Goal: Task Accomplishment & Management: Manage account settings

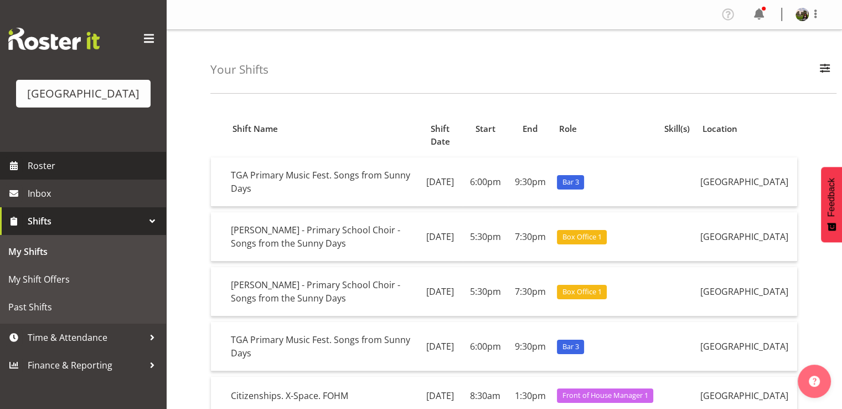
click at [31, 174] on span "Roster" at bounding box center [94, 165] width 133 height 17
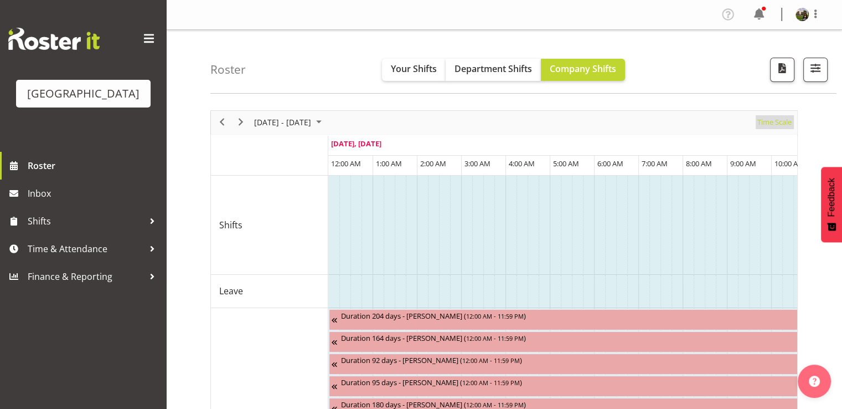
click at [764, 123] on span "Time Scale" at bounding box center [774, 122] width 37 height 14
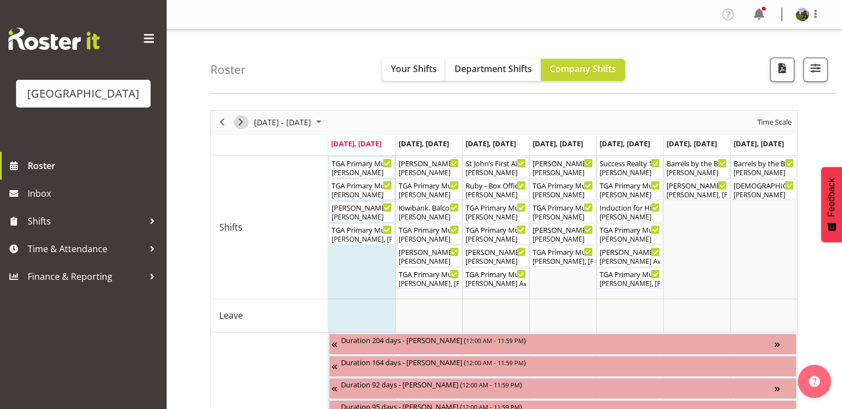
click at [237, 121] on span "Next" at bounding box center [240, 122] width 13 height 14
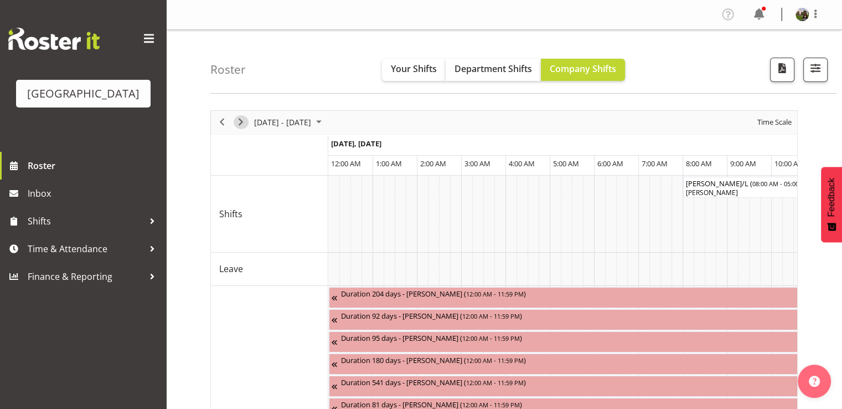
click at [241, 122] on span "Next" at bounding box center [240, 122] width 13 height 14
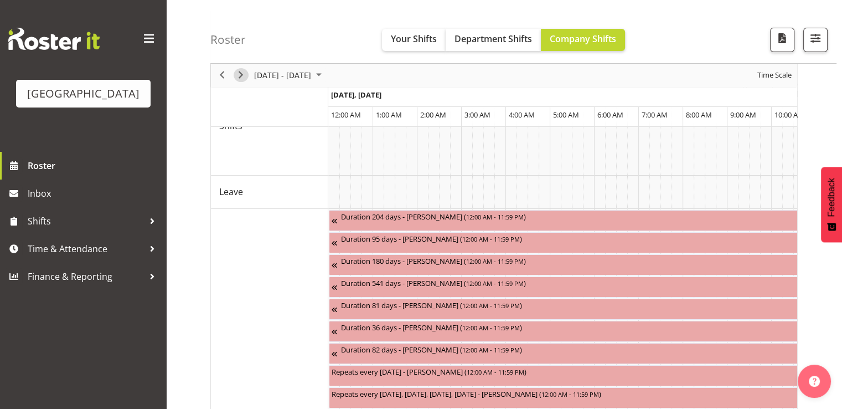
scroll to position [111, 0]
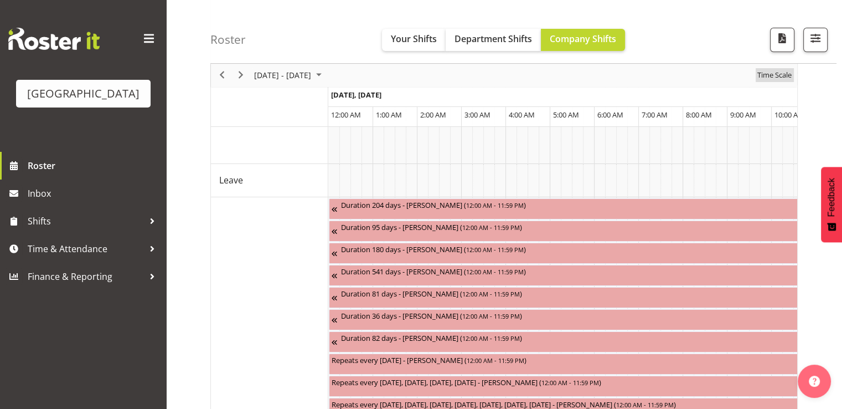
click at [775, 75] on span "Time Scale" at bounding box center [774, 76] width 37 height 14
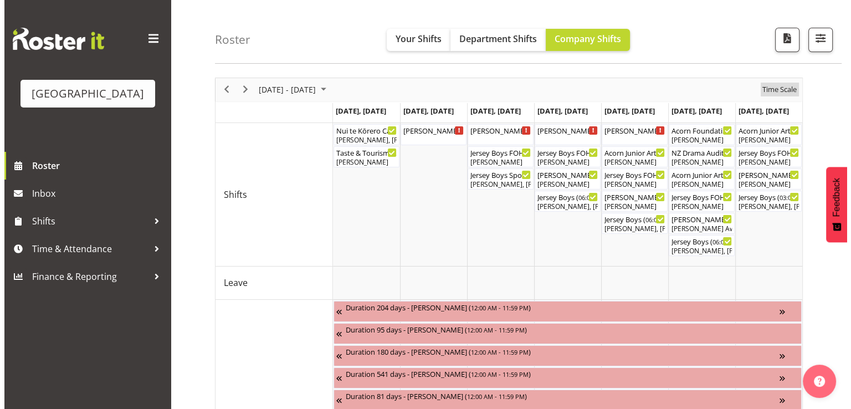
scroll to position [0, 0]
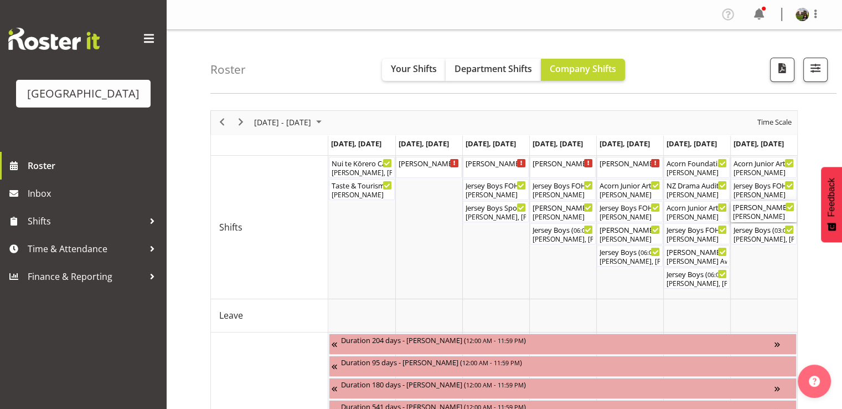
click at [749, 219] on div "Lisa Camplin" at bounding box center [763, 217] width 61 height 10
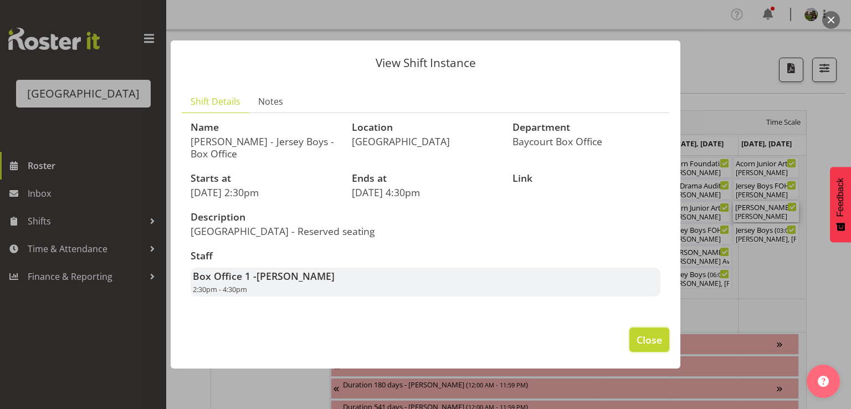
click at [650, 344] on span "Close" at bounding box center [648, 339] width 25 height 14
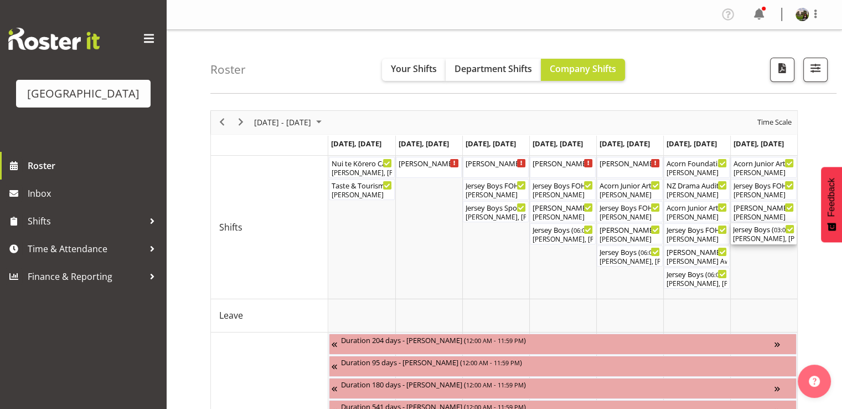
click at [776, 231] on div "Jersey Boys ( 03:00 PM - 07:10 PM )" at bounding box center [763, 228] width 61 height 11
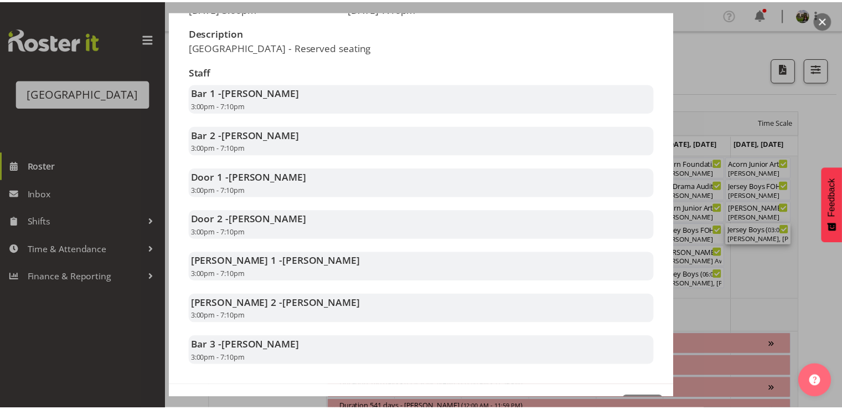
scroll to position [221, 0]
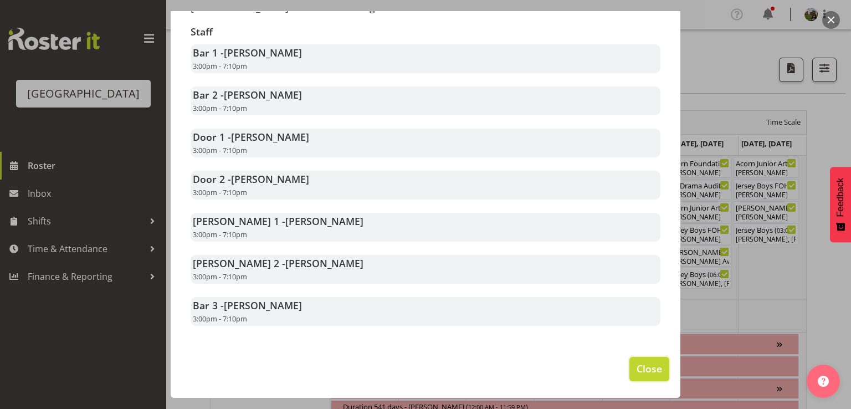
click at [636, 367] on span "Close" at bounding box center [648, 368] width 25 height 14
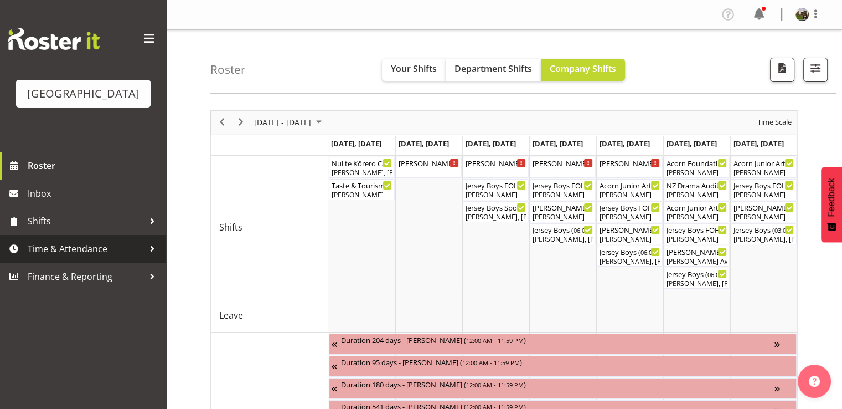
click at [68, 257] on span "Time & Attendance" at bounding box center [86, 248] width 116 height 17
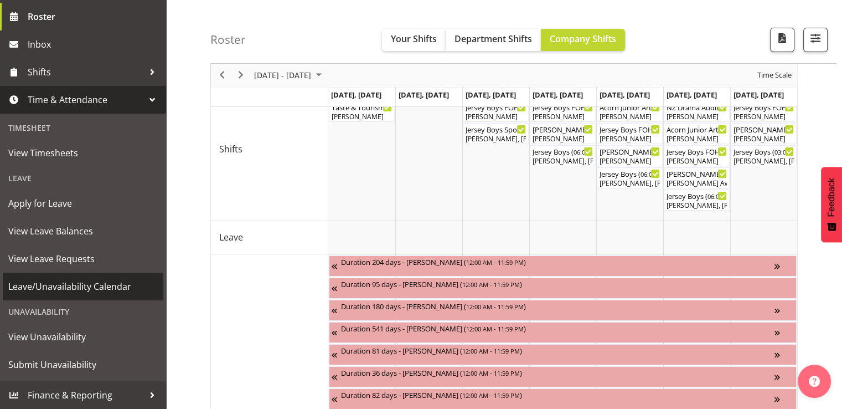
scroll to position [166, 0]
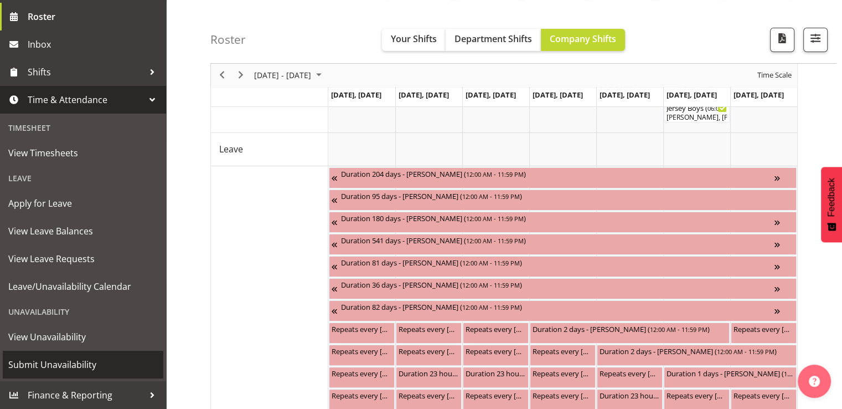
click at [47, 362] on span "Submit Unavailability" at bounding box center [83, 364] width 150 height 17
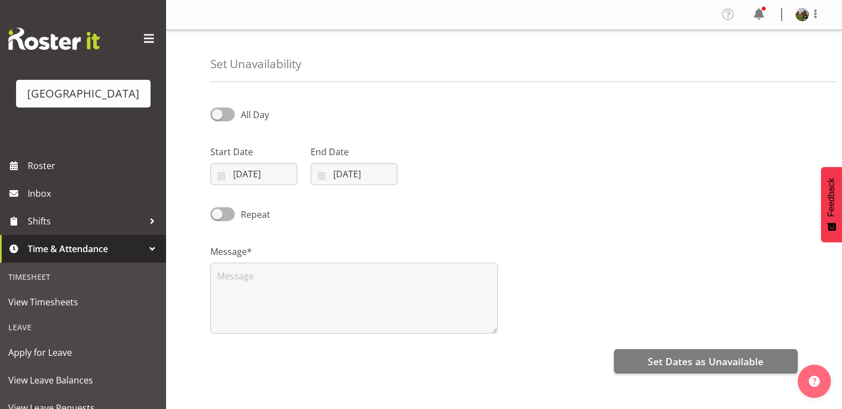
select select "7"
select select "2025"
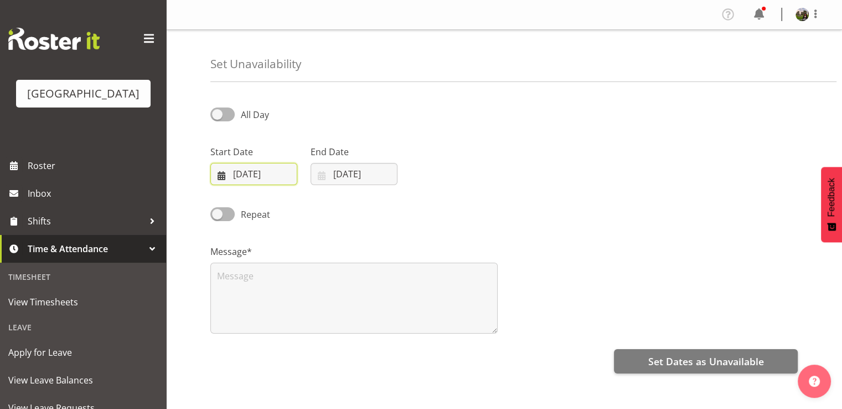
click at [253, 173] on input "[DATE]" at bounding box center [253, 174] width 87 height 22
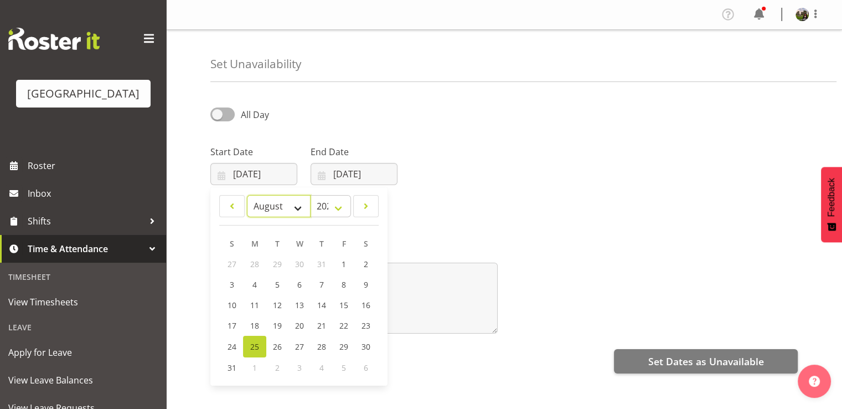
click at [292, 210] on select "January February March April May June July August September October November De…" at bounding box center [279, 206] width 64 height 22
select select "8"
click at [247, 195] on select "January February March April May June July August September October November De…" at bounding box center [279, 206] width 64 height 22
click at [235, 305] on span "14" at bounding box center [232, 305] width 9 height 11
type input "14/09/2025"
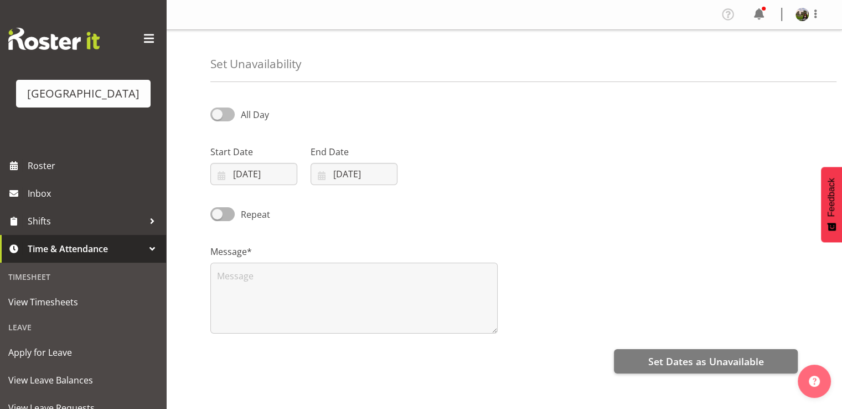
click at [228, 114] on span at bounding box center [222, 114] width 24 height 14
click at [218, 114] on input "All Day" at bounding box center [213, 114] width 7 height 7
checkbox input "true"
select select "17"
select select "21"
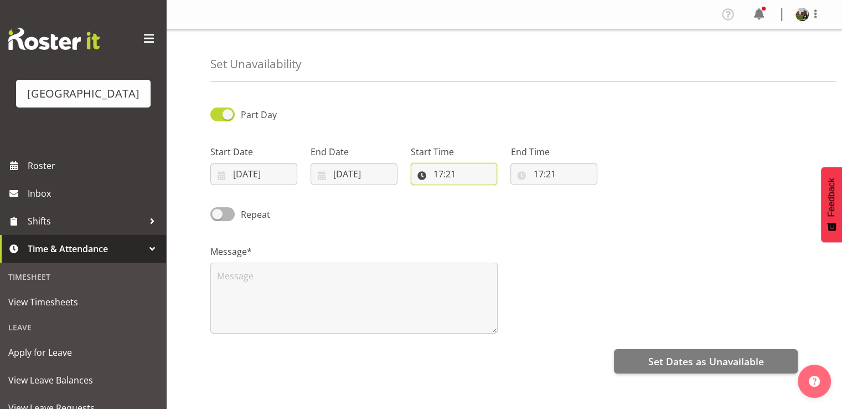
click at [427, 173] on input "17:21" at bounding box center [454, 174] width 87 height 22
click at [485, 203] on select "00 01 02 03 04 05 06 07 08 09 10 11 12 13 14 15 16 17 18 19 20 21 22 23" at bounding box center [486, 203] width 25 height 22
select select "16"
click at [474, 192] on select "00 01 02 03 04 05 06 07 08 09 10 11 12 13 14 15 16 17 18 19 20 21 22 23" at bounding box center [486, 203] width 25 height 22
type input "16:21"
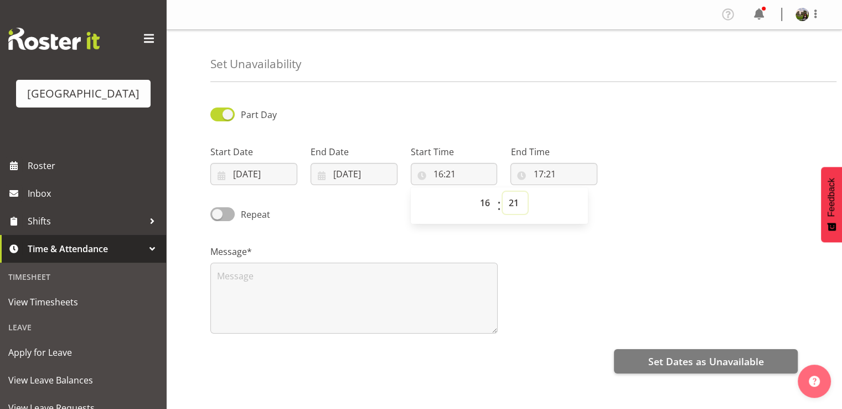
click at [516, 204] on select "00 01 02 03 04 05 06 07 08 09 10 11 12 13 14 15 16 17 18 19 20 21 22 23 24 25 2…" at bounding box center [515, 203] width 25 height 22
select select "0"
click at [503, 192] on select "00 01 02 03 04 05 06 07 08 09 10 11 12 13 14 15 16 17 18 19 20 21 22 23 24 25 2…" at bounding box center [515, 203] width 25 height 22
type input "16:00"
click at [537, 176] on input "17:21" at bounding box center [554, 174] width 87 height 22
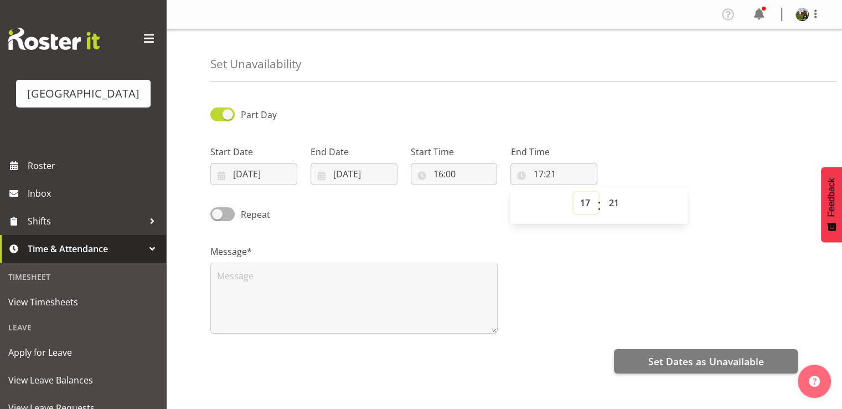
click at [588, 204] on select "00 01 02 03 04 05 06 07 08 09 10 11 12 13 14 15 16 17 18 19 20 21 22 23" at bounding box center [586, 203] width 25 height 22
select select "23"
click at [574, 192] on select "00 01 02 03 04 05 06 07 08 09 10 11 12 13 14 15 16 17 18 19 20 21 22 23" at bounding box center [586, 203] width 25 height 22
type input "23:21"
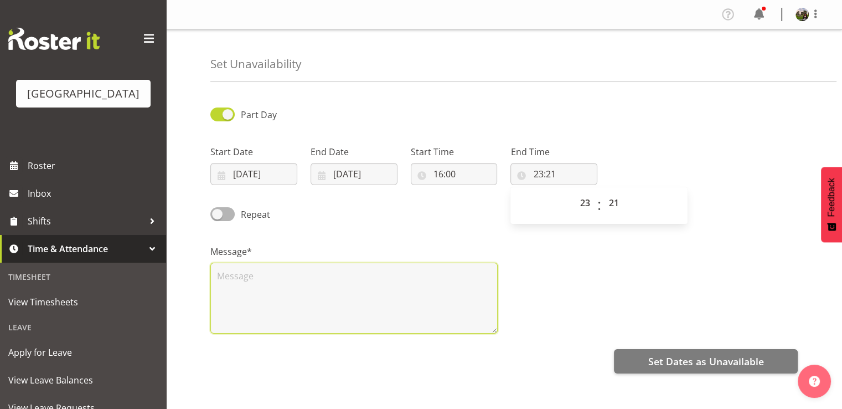
click at [255, 281] on textarea at bounding box center [353, 297] width 287 height 71
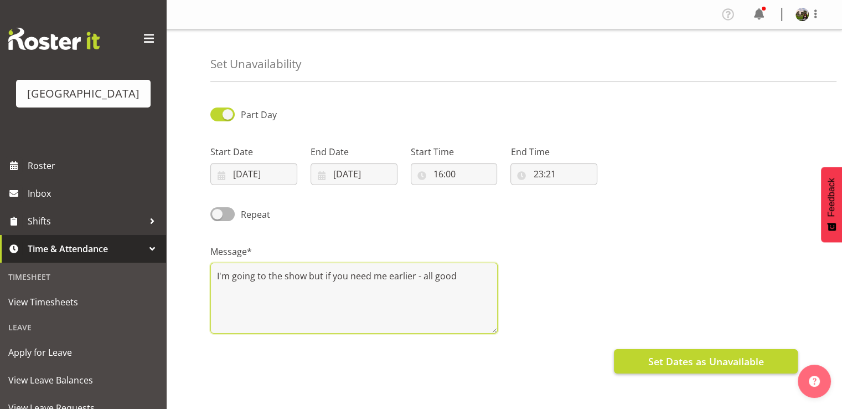
type textarea "I'm going to the show but if you need me earlier - all good"
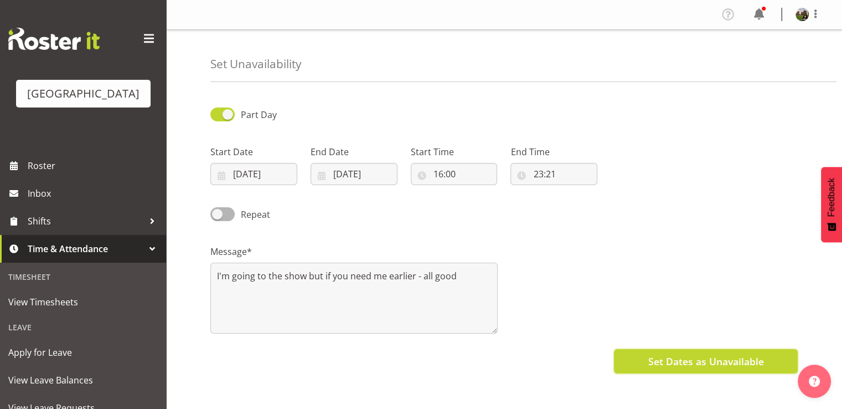
click at [637, 357] on button "Set Dates as Unavailable" at bounding box center [706, 361] width 184 height 24
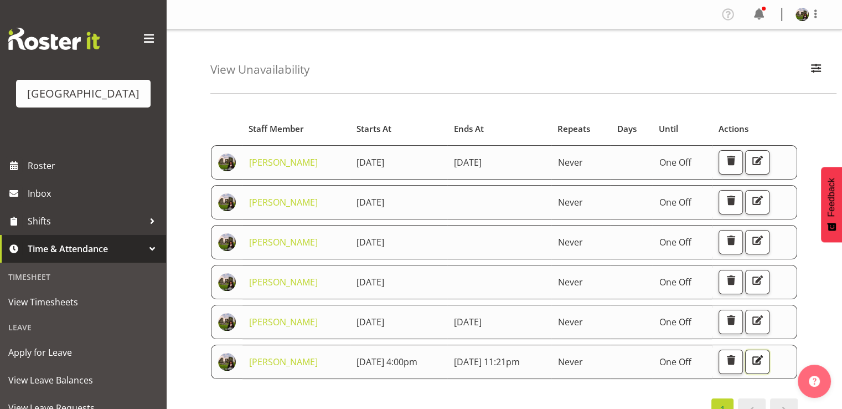
click at [765, 360] on span "button" at bounding box center [757, 360] width 14 height 14
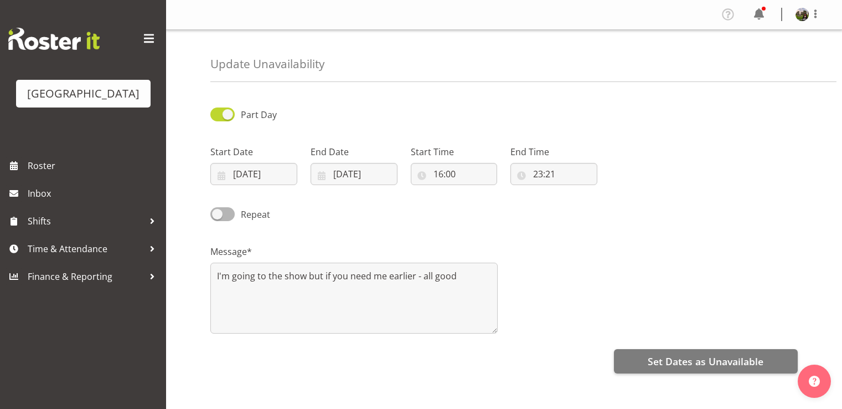
select select "7"
select select "2025"
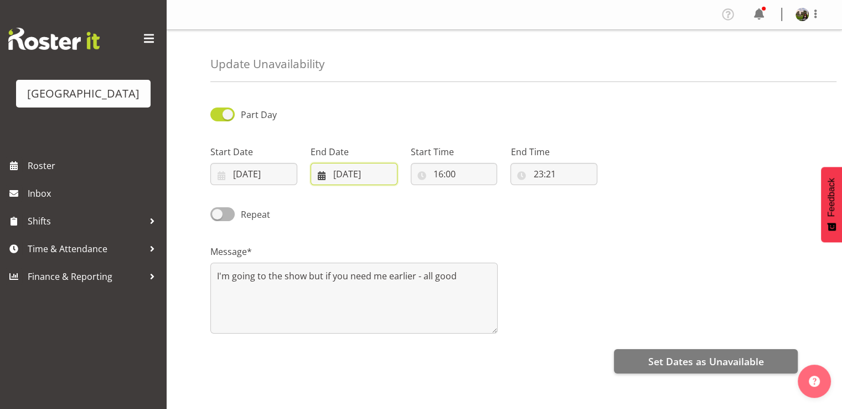
click at [344, 176] on input "25/08/2025" at bounding box center [354, 174] width 87 height 22
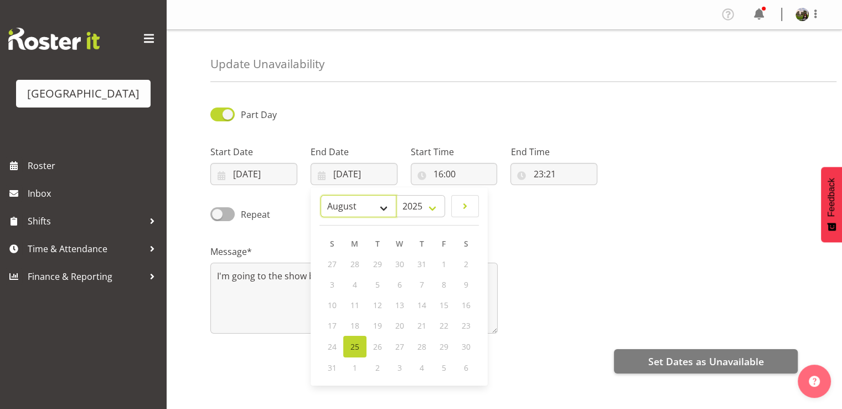
click at [386, 204] on select "January February March April May June July August September October November De…" at bounding box center [359, 206] width 76 height 22
select select "8"
click at [321, 195] on select "January February March April May June July August September October November De…" at bounding box center [359, 206] width 76 height 22
click at [329, 303] on span "14" at bounding box center [332, 305] width 9 height 11
type input "14/09/2025"
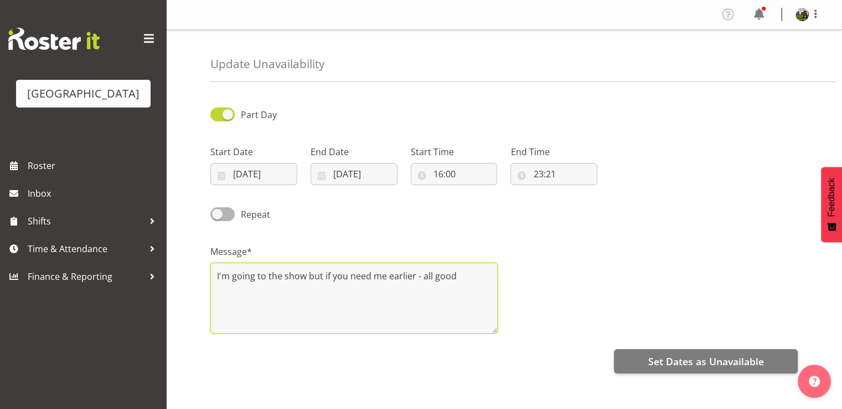
click at [463, 275] on textarea "I'm going to the show but if you need me earlier - all good" at bounding box center [353, 297] width 287 height 71
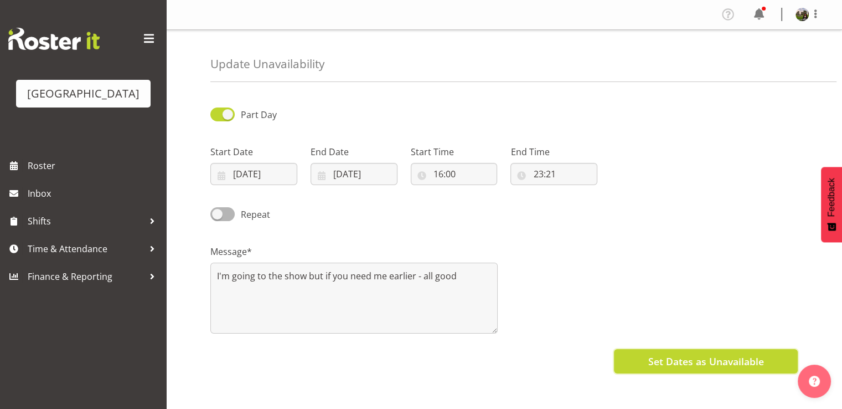
click at [674, 357] on span "Set Dates as Unavailable" at bounding box center [706, 361] width 116 height 14
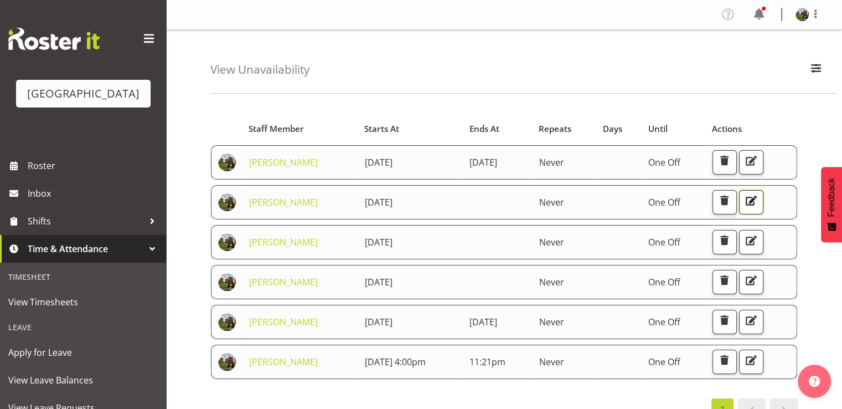
click at [759, 198] on span "button" at bounding box center [751, 200] width 14 height 14
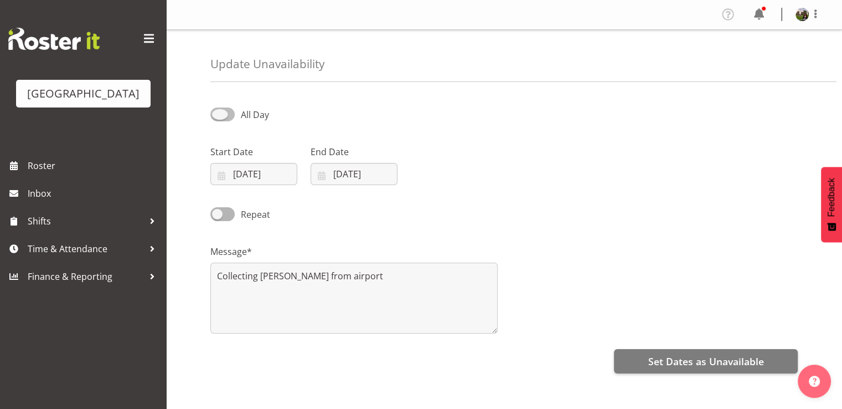
click at [222, 111] on span at bounding box center [222, 114] width 24 height 14
click at [218, 111] on input "All Day" at bounding box center [213, 114] width 7 height 7
checkbox input "true"
select select "17"
select select "23"
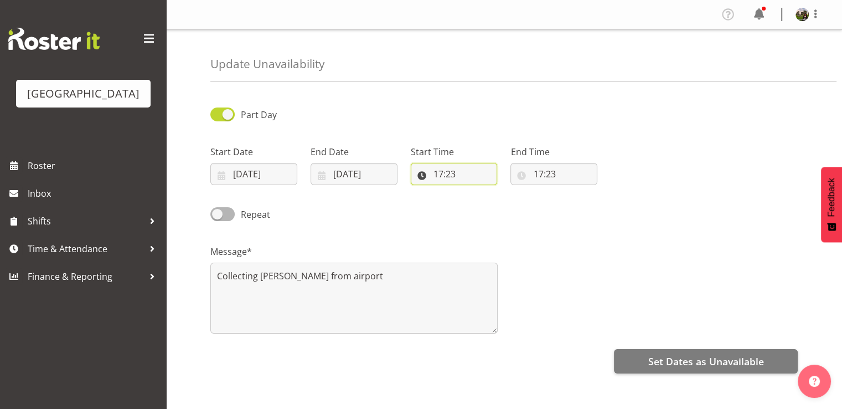
click at [441, 176] on input "17:23" at bounding box center [454, 174] width 87 height 22
click at [487, 200] on select "00 01 02 03 04 05 06 07 08 09 10 11 12 13 14 15 16 17 18 19 20 21 22 23" at bounding box center [486, 203] width 25 height 22
select select "15"
click at [474, 192] on select "00 01 02 03 04 05 06 07 08 09 10 11 12 13 14 15 16 17 18 19 20 21 22 23" at bounding box center [486, 203] width 25 height 22
type input "15:23"
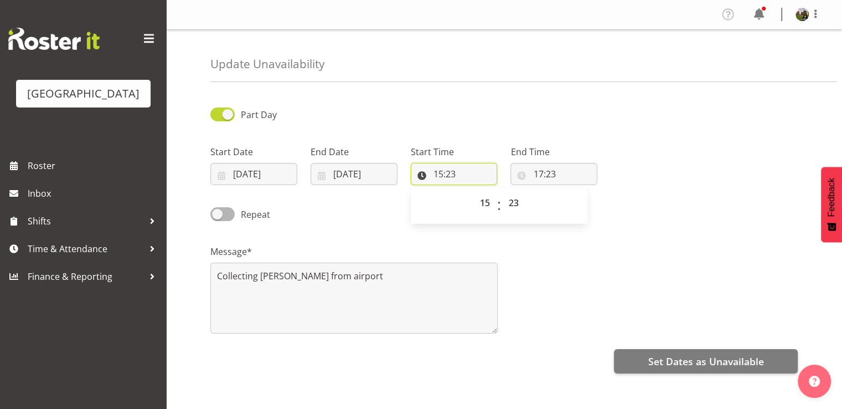
click at [452, 174] on input "15:23" at bounding box center [454, 174] width 87 height 22
click at [441, 173] on input "15:23" at bounding box center [454, 174] width 87 height 22
click at [483, 202] on select "00 01 02 03 04 05 06 07 08 09 10 11 12 13 14 15 16 17 18 19 20 21 22 23" at bounding box center [486, 203] width 25 height 22
select select "14"
click at [474, 192] on select "00 01 02 03 04 05 06 07 08 09 10 11 12 13 14 15 16 17 18 19 20 21 22 23" at bounding box center [486, 203] width 25 height 22
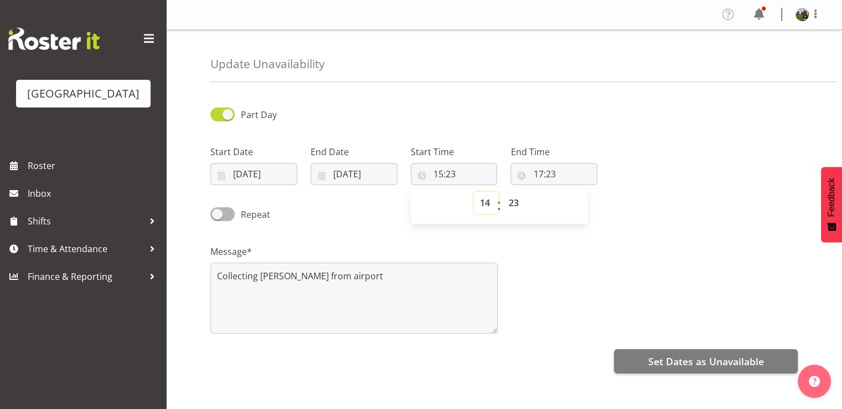
type input "14:23"
click at [545, 173] on input "17:23" at bounding box center [554, 174] width 87 height 22
click at [586, 205] on select "00 01 02 03 04 05 06 07 08 09 10 11 12 13 14 15 16 17 18 19 20 21 22 23" at bounding box center [586, 203] width 25 height 22
select select "16"
click at [574, 192] on select "00 01 02 03 04 05 06 07 08 09 10 11 12 13 14 15 16 17 18 19 20 21 22 23" at bounding box center [586, 203] width 25 height 22
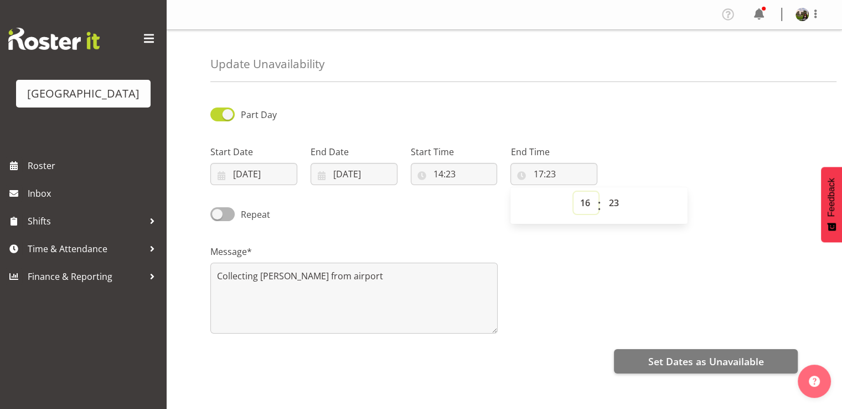
type input "16:23"
click at [609, 202] on select "00 01 02 03 04 05 06 07 08 09 10 11 12 13 14 15 16 17 18 19 20 21 22 23 24 25 2…" at bounding box center [614, 203] width 25 height 22
select select "0"
click at [602, 192] on select "00 01 02 03 04 05 06 07 08 09 10 11 12 13 14 15 16 17 18 19 20 21 22 23 24 25 2…" at bounding box center [614, 203] width 25 height 22
type input "16:00"
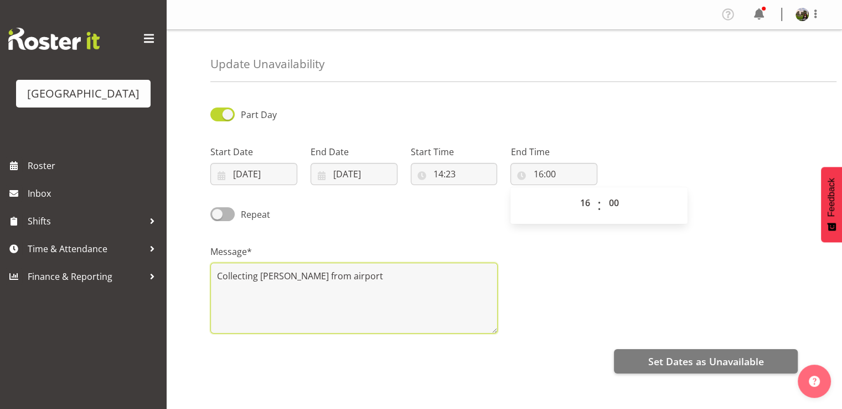
click at [348, 275] on textarea "Collecting [PERSON_NAME] from airport" at bounding box center [353, 297] width 287 height 71
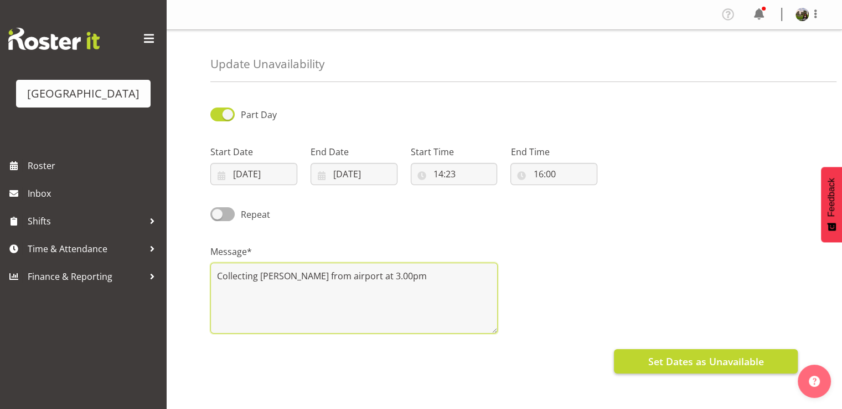
type textarea "Collecting [PERSON_NAME] from airport at 3.00pm"
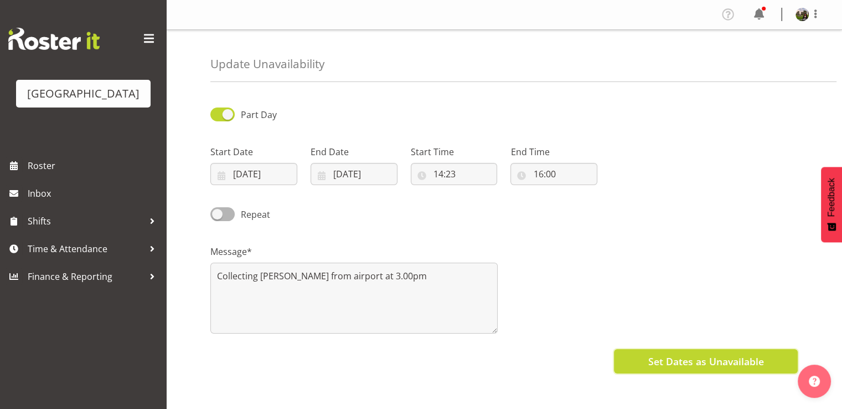
click at [671, 359] on span "Set Dates as Unavailable" at bounding box center [706, 361] width 116 height 14
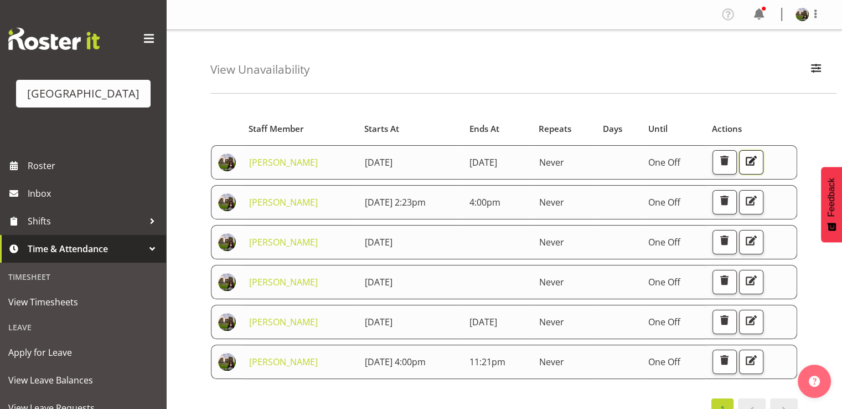
click at [764, 150] on button "button" at bounding box center [751, 162] width 24 height 24
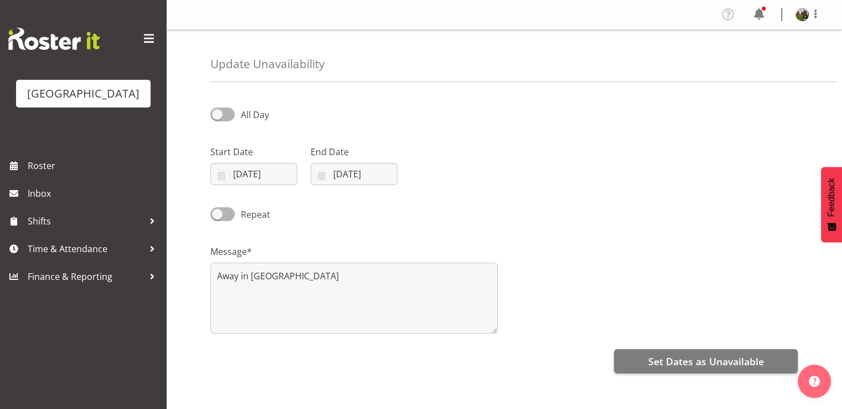
click at [538, 293] on div "Message* Away in [GEOGRAPHIC_DATA]" at bounding box center [504, 284] width 601 height 111
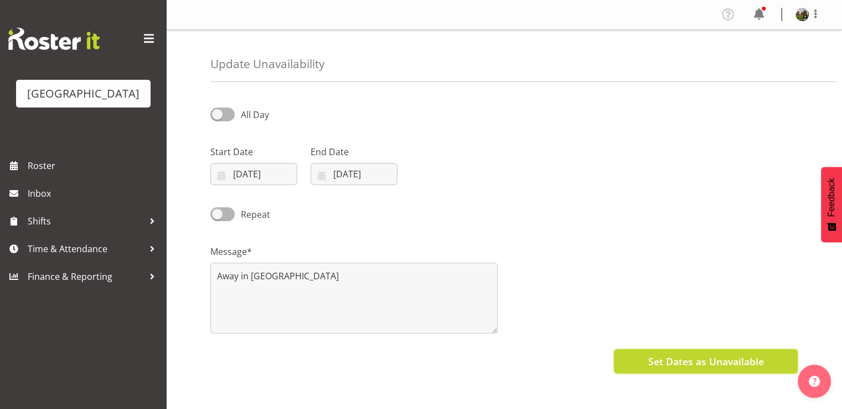
click at [682, 360] on span "Set Dates as Unavailable" at bounding box center [706, 361] width 116 height 14
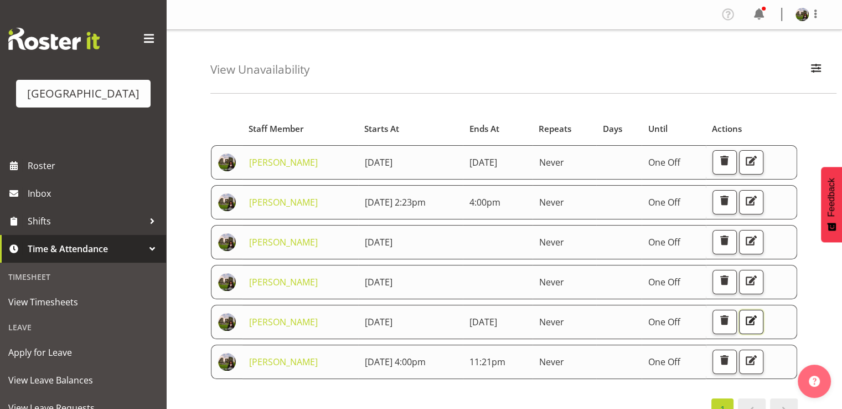
click at [759, 324] on span "button" at bounding box center [751, 320] width 14 height 14
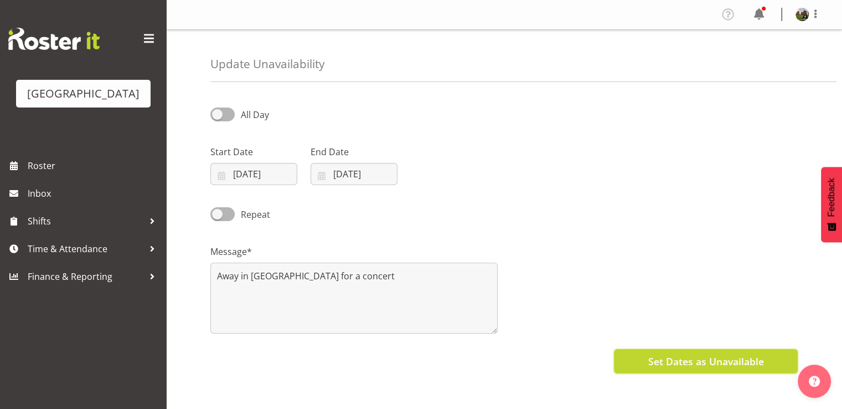
click at [687, 359] on span "Set Dates as Unavailable" at bounding box center [706, 361] width 116 height 14
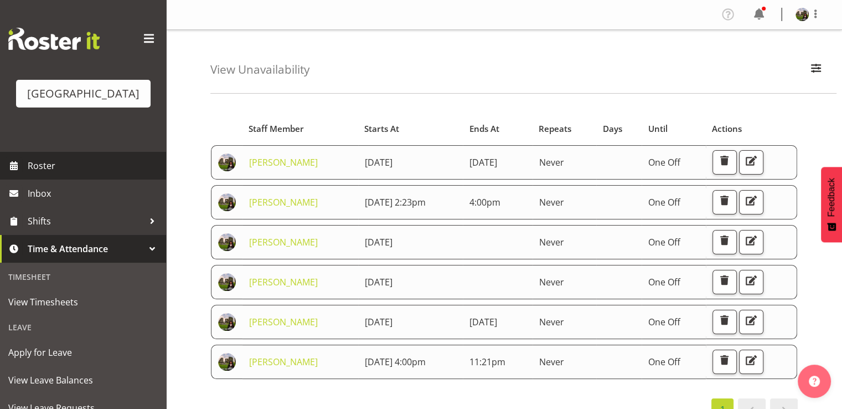
click at [40, 174] on span "Roster" at bounding box center [94, 165] width 133 height 17
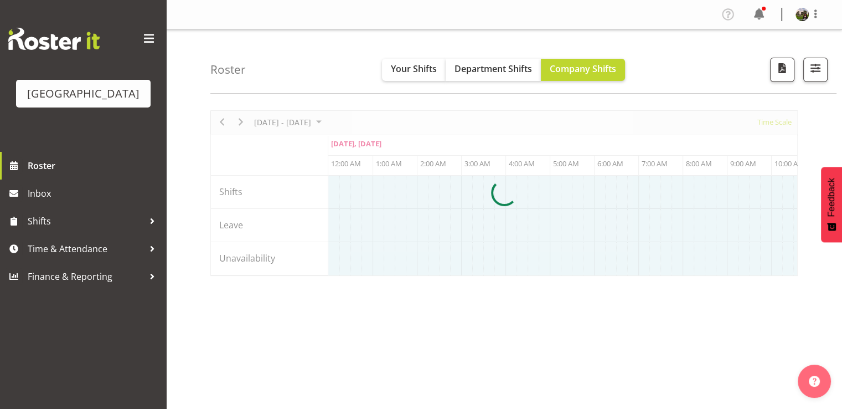
click at [243, 120] on div at bounding box center [504, 193] width 588 height 166
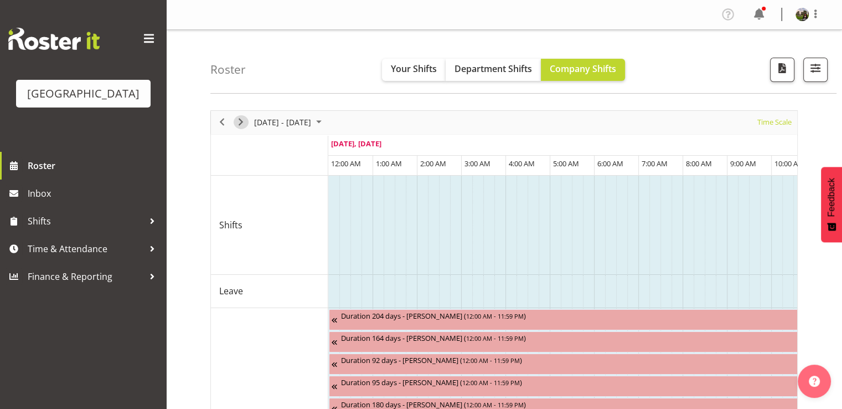
click at [239, 120] on span "Next" at bounding box center [240, 122] width 13 height 14
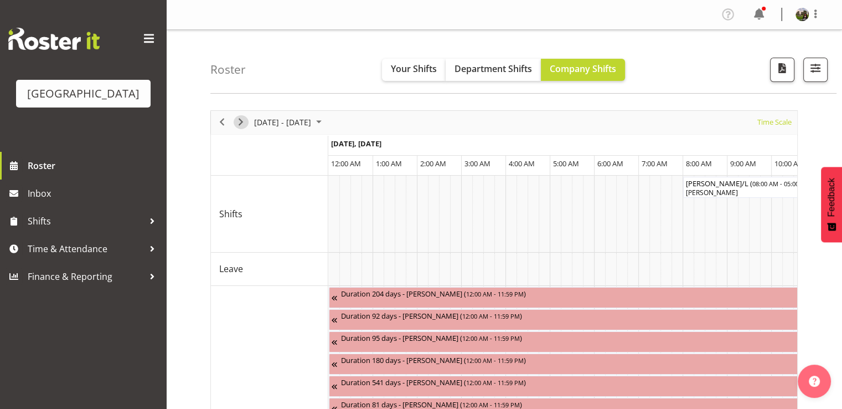
click at [241, 121] on span "Next" at bounding box center [240, 122] width 13 height 14
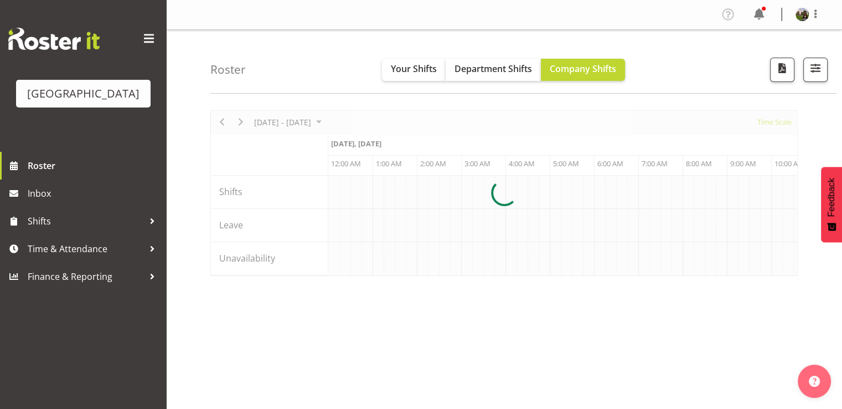
click at [241, 121] on div at bounding box center [504, 193] width 588 height 166
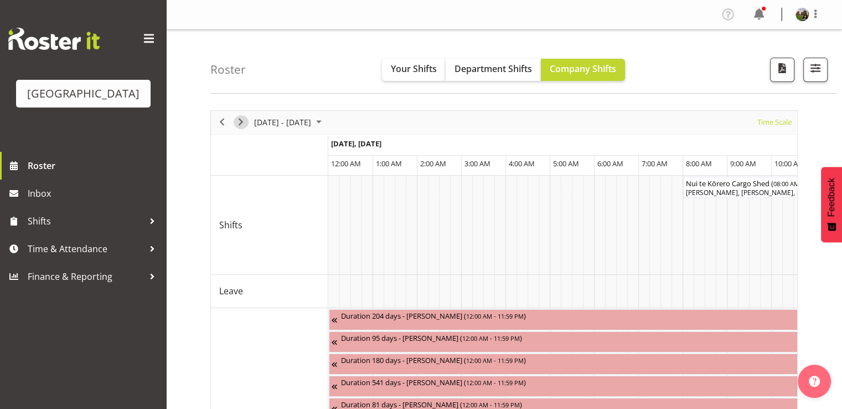
click at [239, 121] on span "Next" at bounding box center [240, 122] width 13 height 14
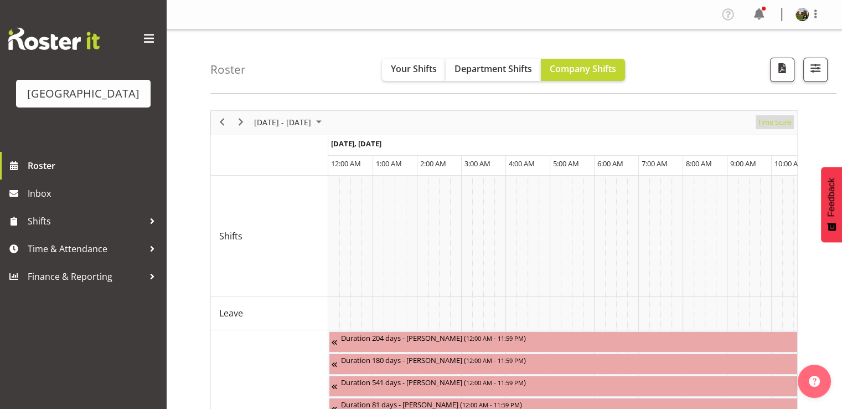
click at [774, 125] on span "Time Scale" at bounding box center [774, 122] width 37 height 14
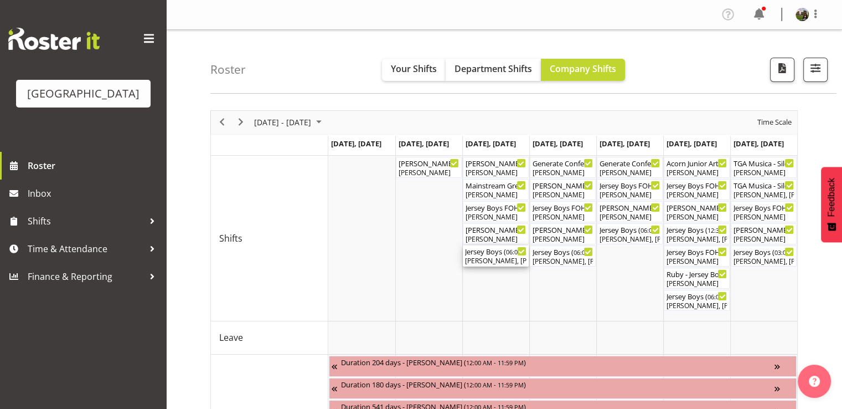
click at [490, 259] on div "Robin Hendriks, Emma Johns, Beana Badenhorst, Michelle Bradbury, Caro Richards,…" at bounding box center [495, 261] width 61 height 10
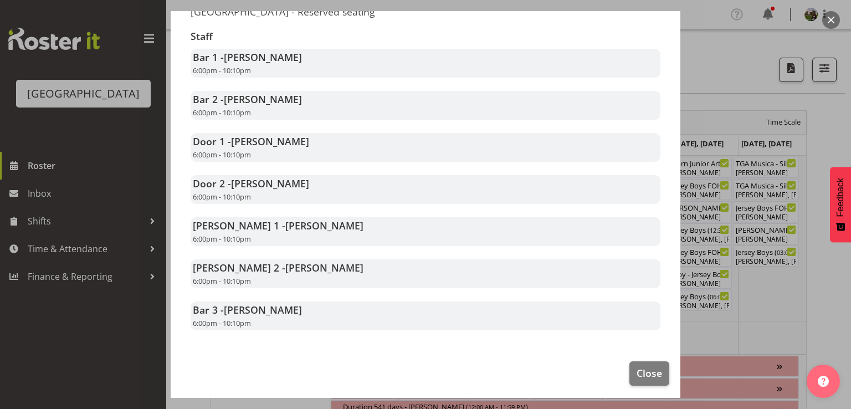
scroll to position [221, 0]
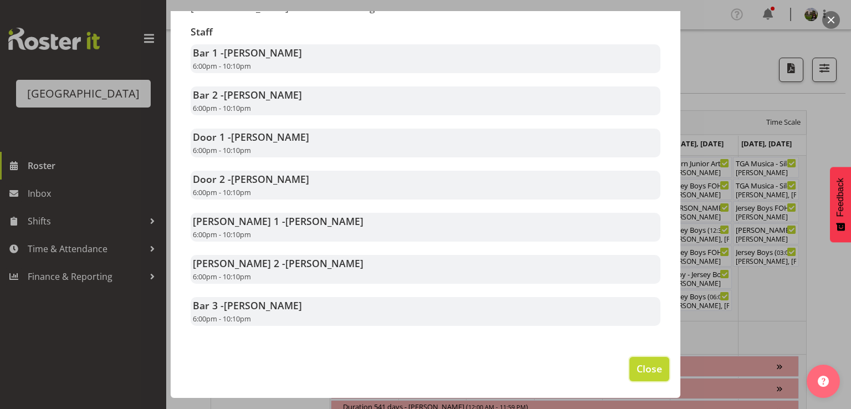
click at [646, 370] on span "Close" at bounding box center [648, 368] width 25 height 14
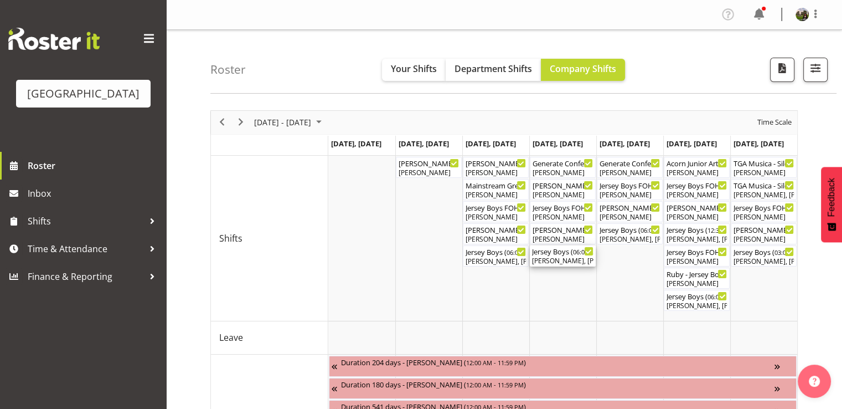
click at [573, 261] on div "Jody Smart, Valerie Donaldson, Katherine Madill, Alec Were, Dominique Vogler, K…" at bounding box center [562, 261] width 61 height 10
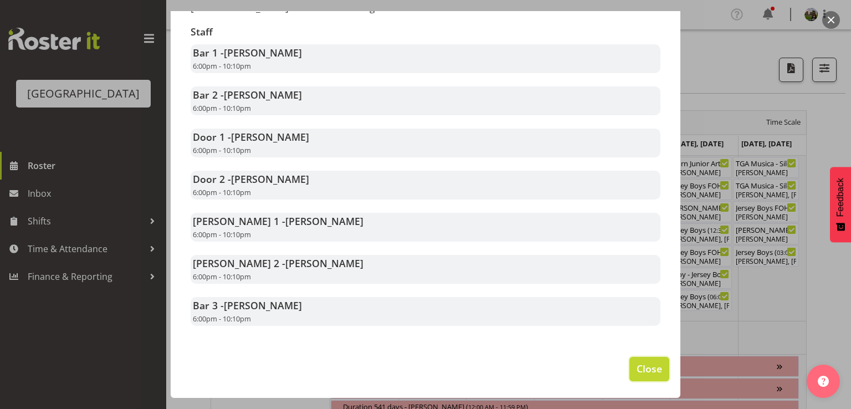
click at [636, 365] on span "Close" at bounding box center [648, 368] width 25 height 14
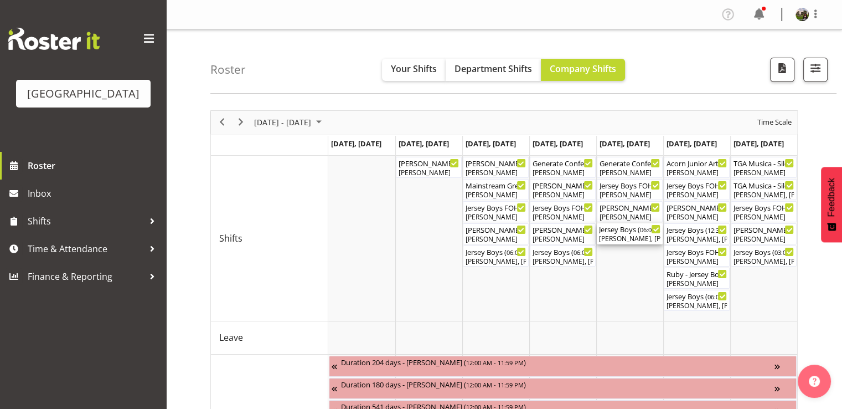
click at [622, 238] on div "Sumner Raos, Jordan Sanft, Amanda Clark, Ruby Grace, Skye Colonna, Emma Johns, …" at bounding box center [629, 239] width 61 height 10
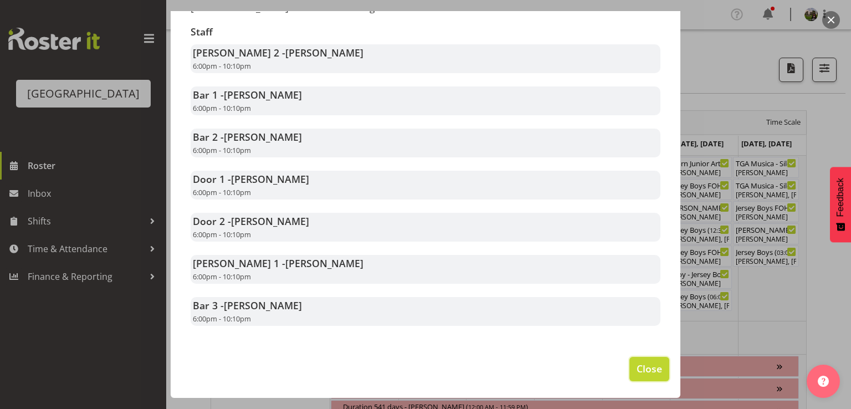
click at [644, 368] on span "Close" at bounding box center [648, 368] width 25 height 14
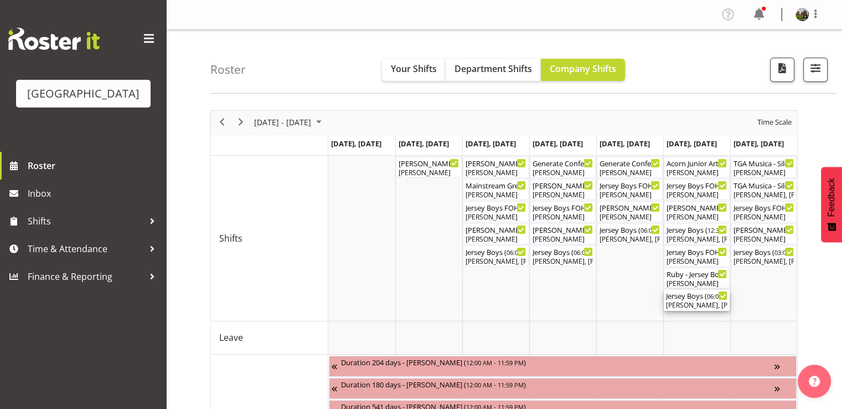
click at [700, 300] on div "Jersey Boys ( 06:00 PM - 10:10 PM )" at bounding box center [696, 295] width 61 height 11
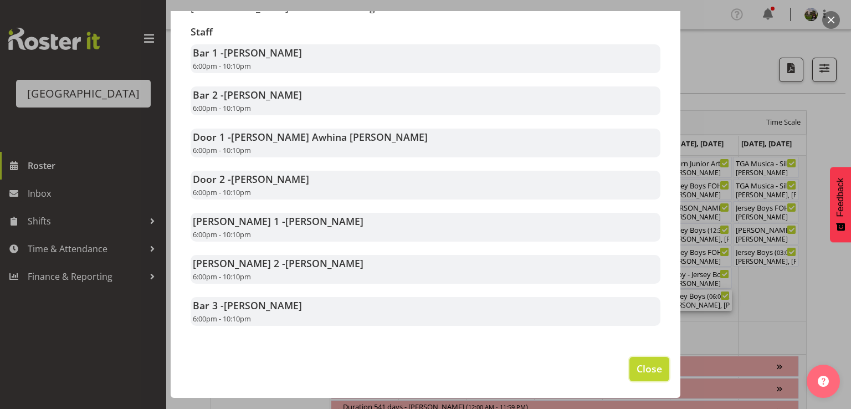
click at [645, 368] on span "Close" at bounding box center [648, 368] width 25 height 14
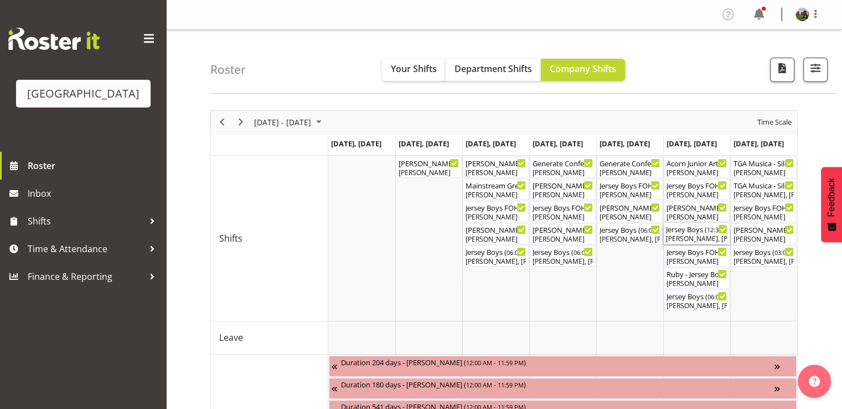
click at [681, 239] on div "Dillyn Shine, Dominique Vogler, Caro Richards, Alex Freeman, Heather Powell, Aa…" at bounding box center [696, 239] width 61 height 10
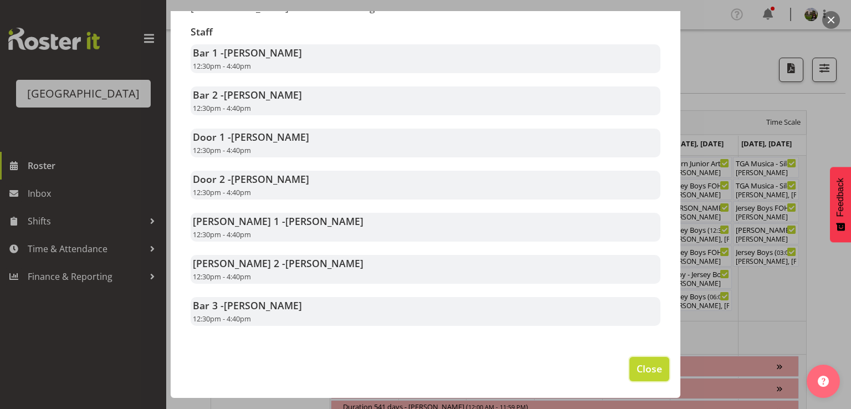
click at [636, 373] on span "Close" at bounding box center [648, 368] width 25 height 14
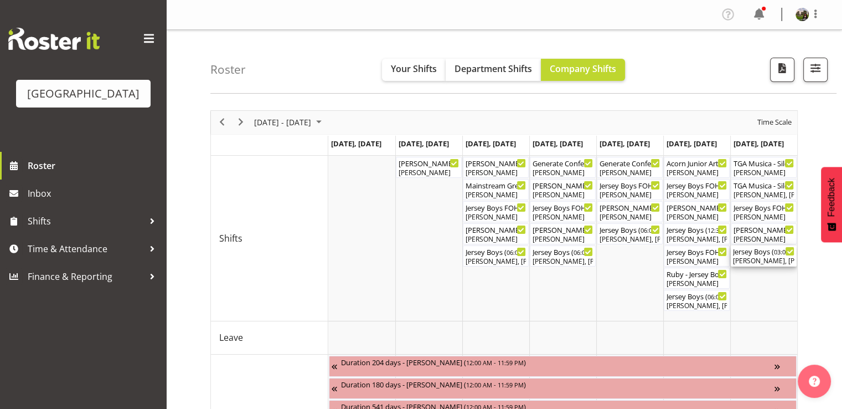
click at [757, 259] on div "Jody Smart, Robin Hendriks, Ruby Grace, Alex Freeman, Ciska Vogelzang, Chris Da…" at bounding box center [763, 261] width 61 height 10
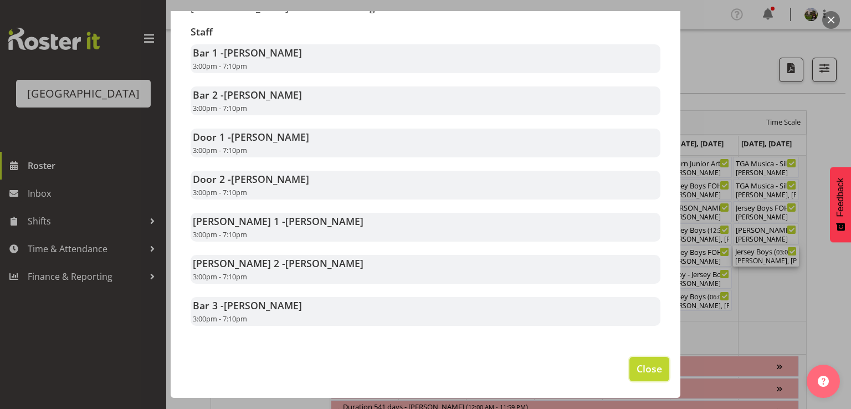
click at [636, 366] on span "Close" at bounding box center [648, 368] width 25 height 14
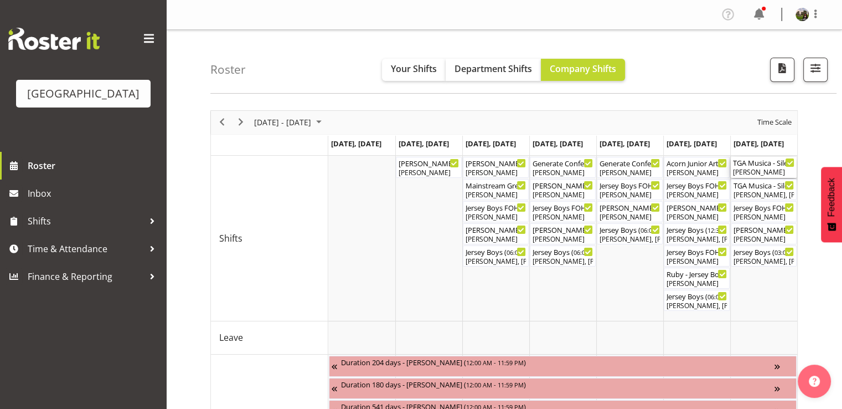
click at [760, 172] on div "[PERSON_NAME]" at bounding box center [763, 172] width 61 height 10
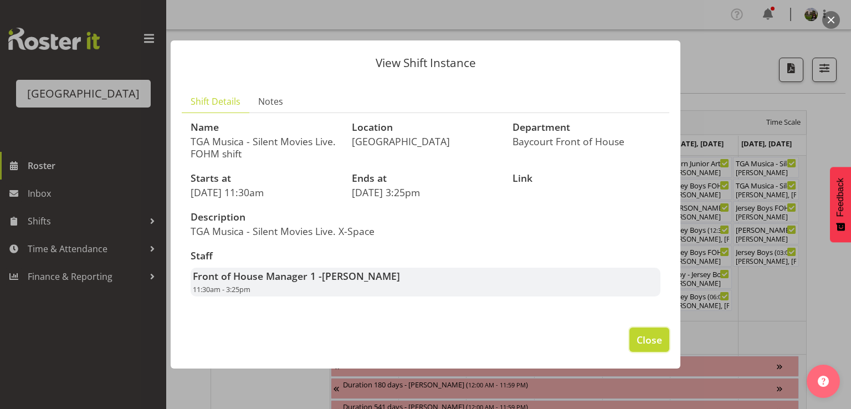
click at [660, 340] on span "Close" at bounding box center [648, 339] width 25 height 14
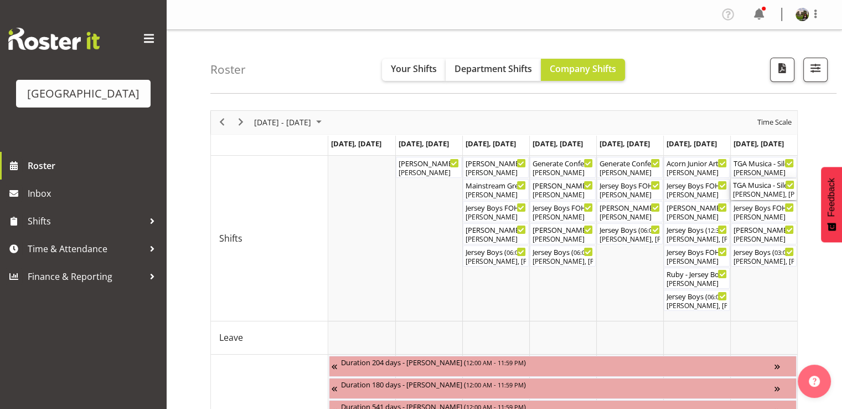
click at [759, 188] on div "TGA Musica - Silent Movies Live ( 12:00 PM - 03:10 PM )" at bounding box center [763, 184] width 61 height 11
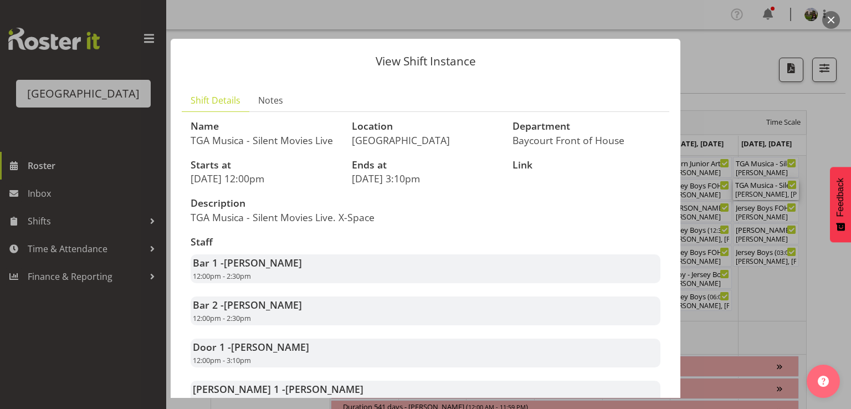
scroll to position [95, 0]
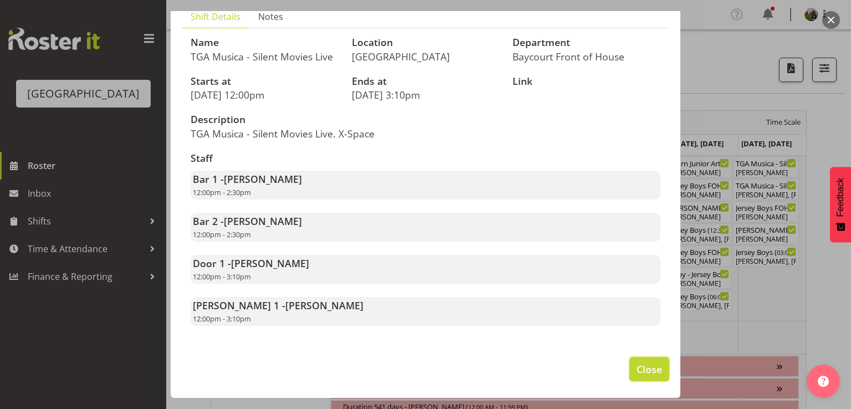
click at [636, 369] on span "Close" at bounding box center [648, 369] width 25 height 14
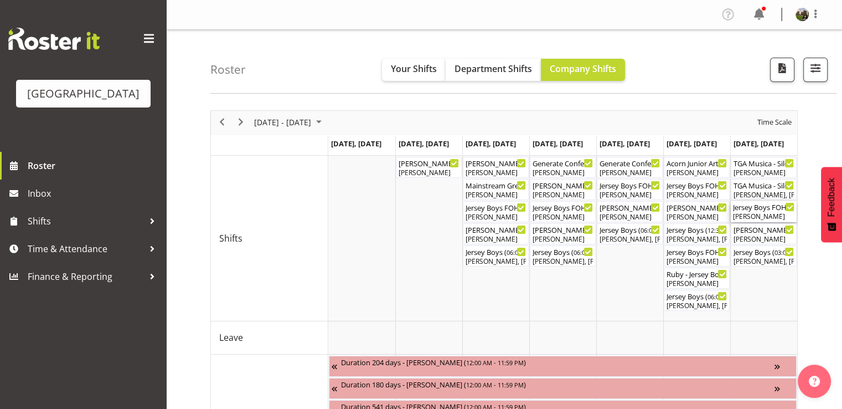
click at [755, 212] on div "[PERSON_NAME]" at bounding box center [763, 217] width 61 height 10
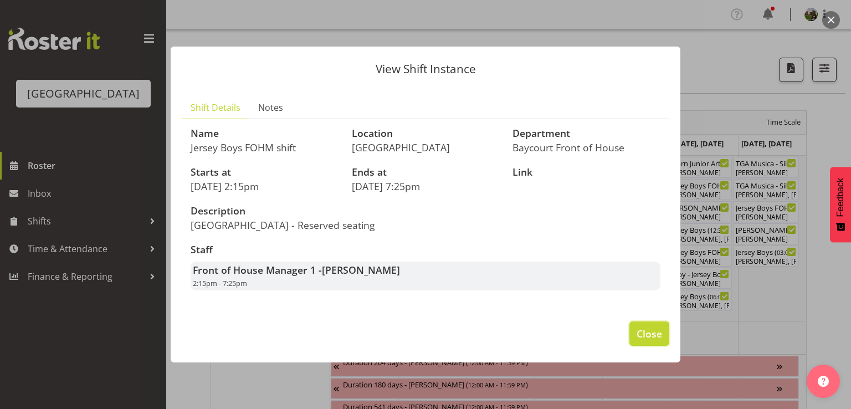
click at [640, 337] on span "Close" at bounding box center [648, 333] width 25 height 14
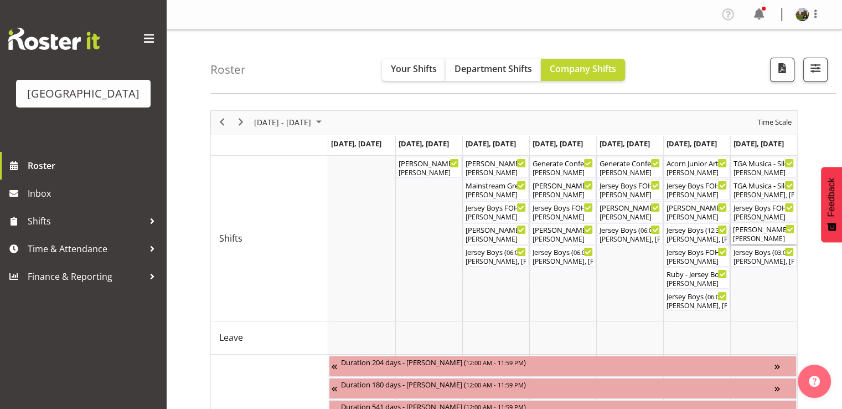
click at [747, 238] on div "[PERSON_NAME]" at bounding box center [763, 239] width 61 height 10
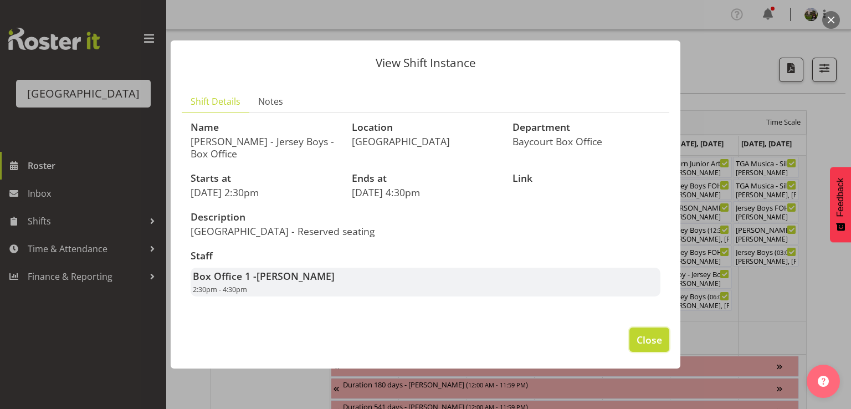
click at [641, 333] on span "Close" at bounding box center [648, 339] width 25 height 14
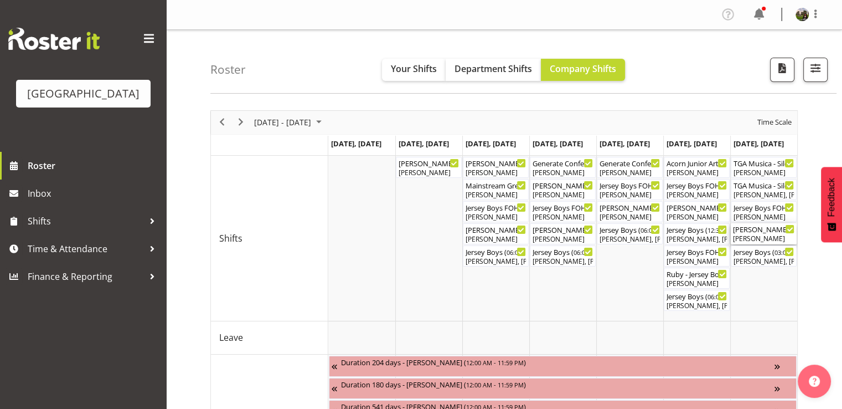
click at [757, 239] on div "[PERSON_NAME]" at bounding box center [763, 239] width 61 height 10
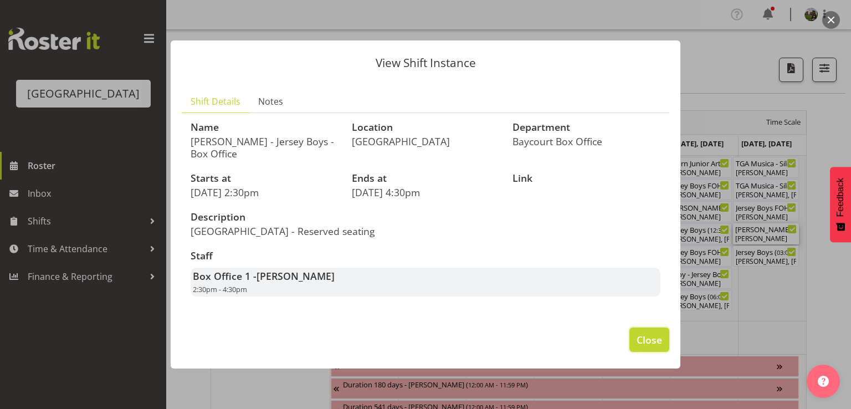
click at [652, 335] on span "Close" at bounding box center [648, 339] width 25 height 14
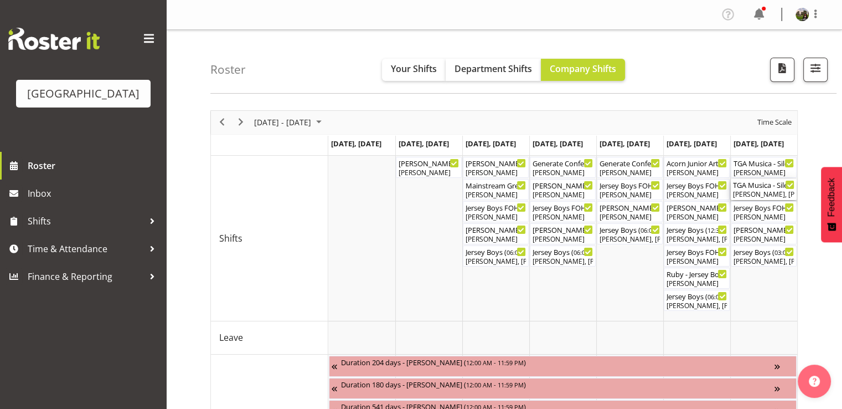
click at [743, 195] on div "Aiddie Carnihan, Chris Darlington, Heather Powell, Emma Johns" at bounding box center [763, 194] width 61 height 10
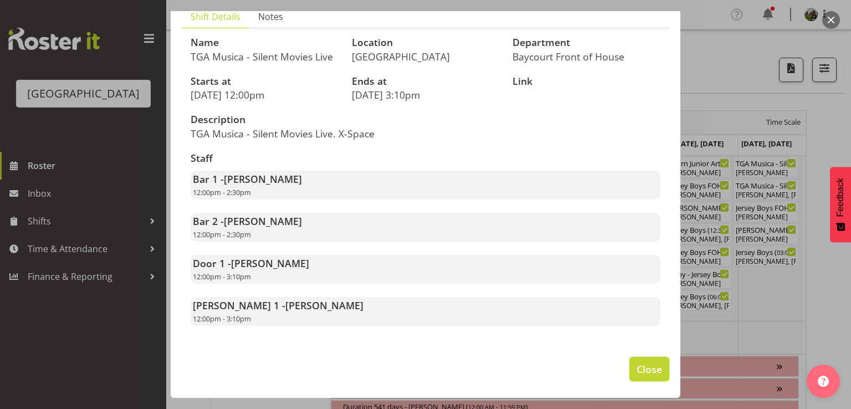
click at [636, 372] on span "Close" at bounding box center [648, 369] width 25 height 14
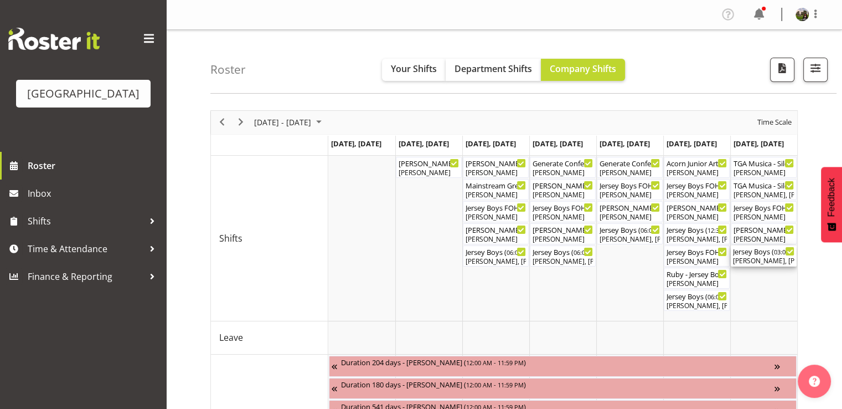
click at [751, 257] on div "Jody Smart, Robin Hendriks, Ruby Grace, Alex Freeman, Ciska Vogelzang, Chris Da…" at bounding box center [763, 261] width 61 height 10
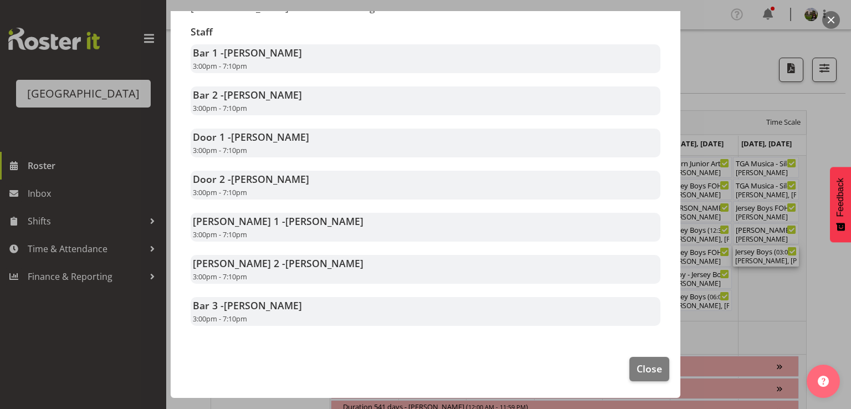
scroll to position [221, 0]
click at [636, 370] on span "Close" at bounding box center [648, 368] width 25 height 14
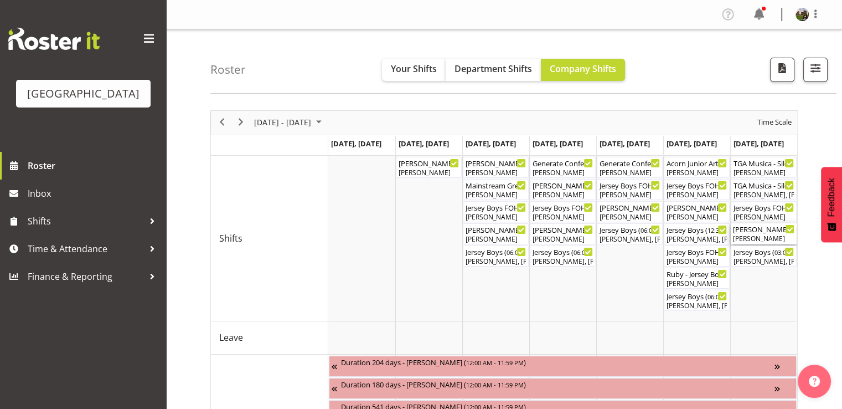
click at [758, 232] on div "Lisa - Jersey Boys - Box Office ( 02:30 PM - 04:30 PM )" at bounding box center [763, 228] width 61 height 11
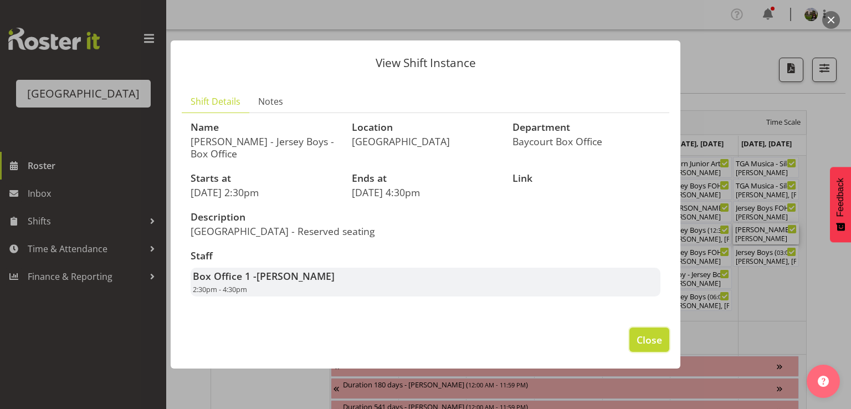
click at [645, 342] on span "Close" at bounding box center [648, 339] width 25 height 14
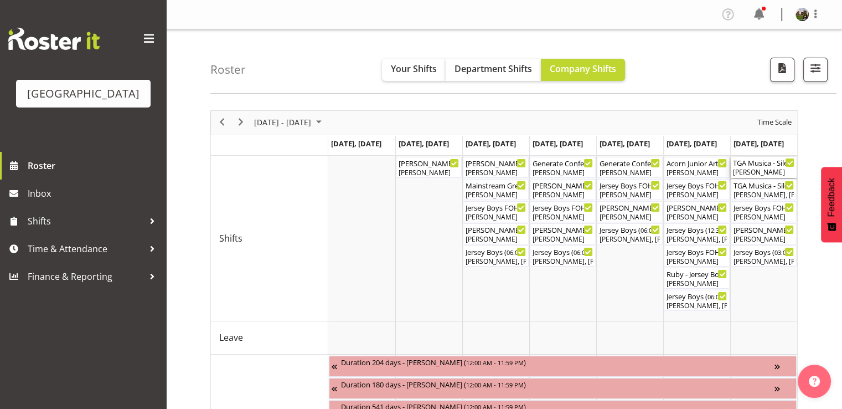
click at [760, 172] on div "[PERSON_NAME]" at bounding box center [763, 172] width 61 height 10
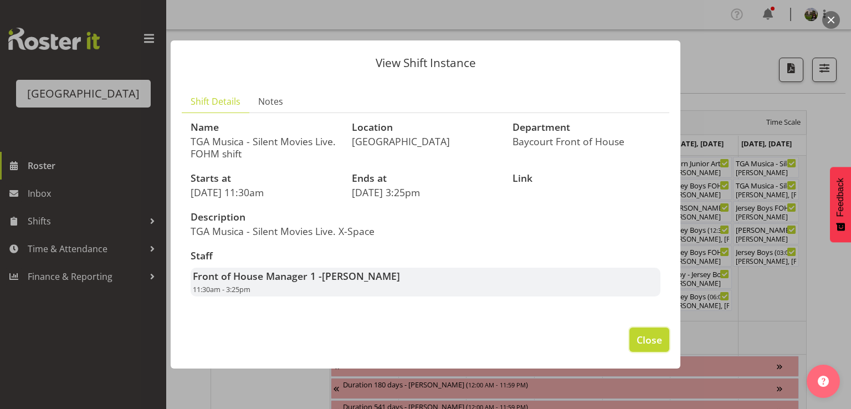
click at [653, 342] on span "Close" at bounding box center [648, 339] width 25 height 14
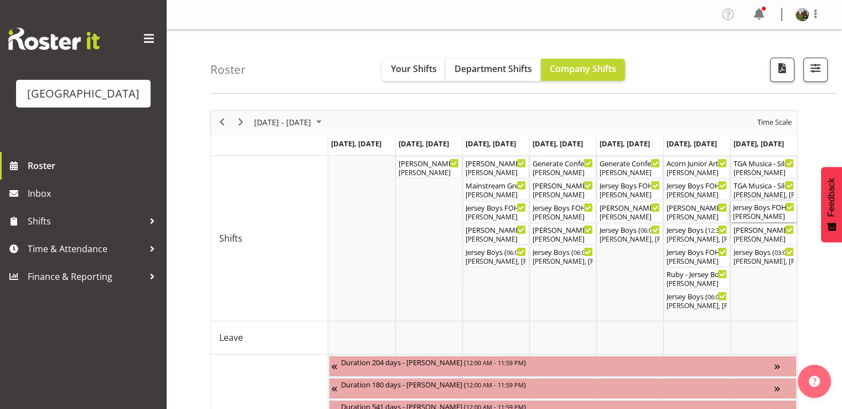
click at [761, 215] on div "[PERSON_NAME]" at bounding box center [763, 217] width 61 height 10
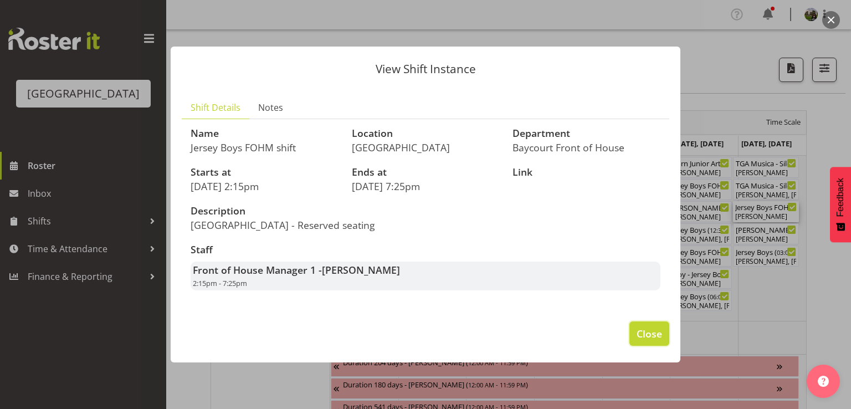
click at [639, 338] on span "Close" at bounding box center [648, 333] width 25 height 14
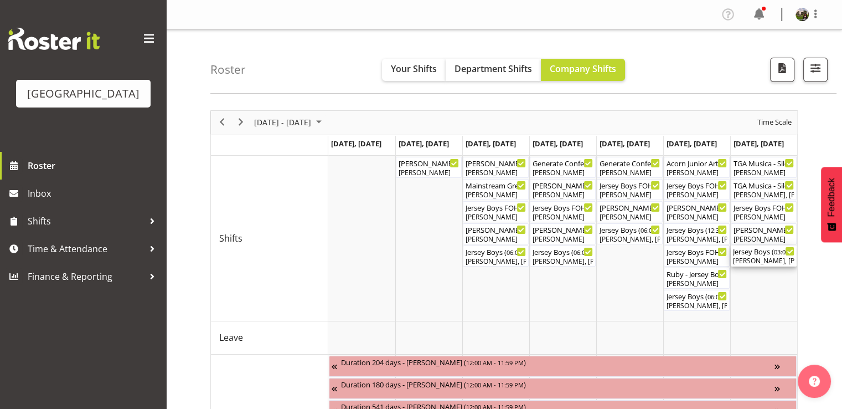
click at [745, 262] on div "Jody Smart, Robin Hendriks, Ruby Grace, Alex Freeman, Ciska Vogelzang, Chris Da…" at bounding box center [763, 261] width 61 height 10
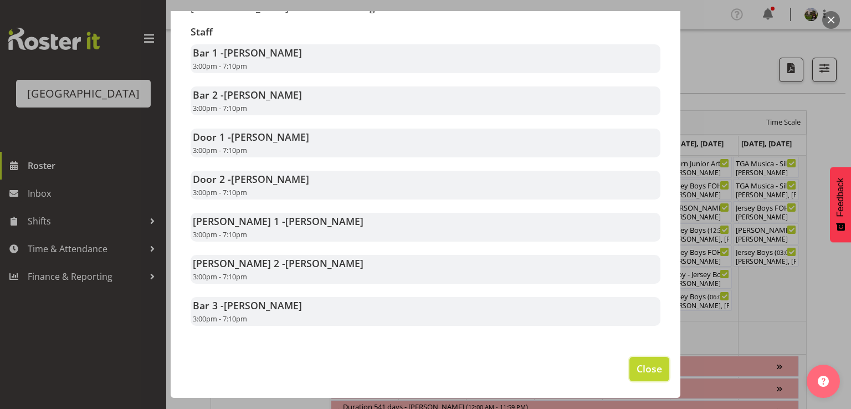
click at [638, 370] on span "Close" at bounding box center [648, 368] width 25 height 14
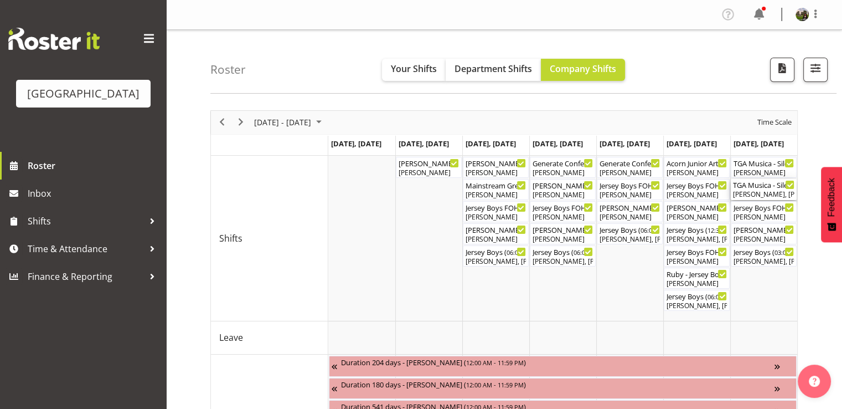
click at [749, 188] on div "TGA Musica - Silent Movies Live ( 12:00 PM - 03:10 PM )" at bounding box center [763, 184] width 61 height 11
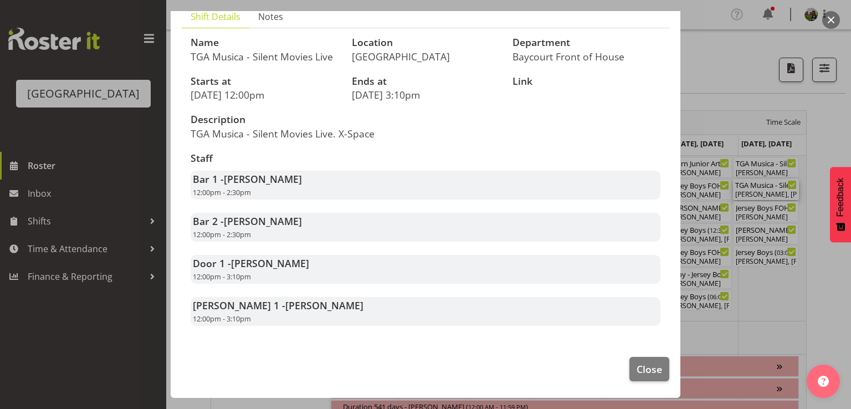
scroll to position [95, 0]
click at [647, 366] on span "Close" at bounding box center [648, 369] width 25 height 14
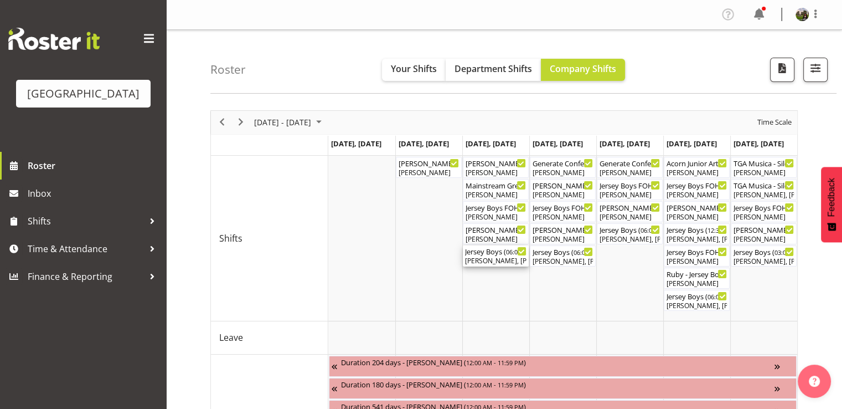
click at [483, 260] on div "Robin Hendriks, Emma Johns, Beana Badenhorst, Michelle Bradbury, Caro Richards,…" at bounding box center [495, 261] width 61 height 10
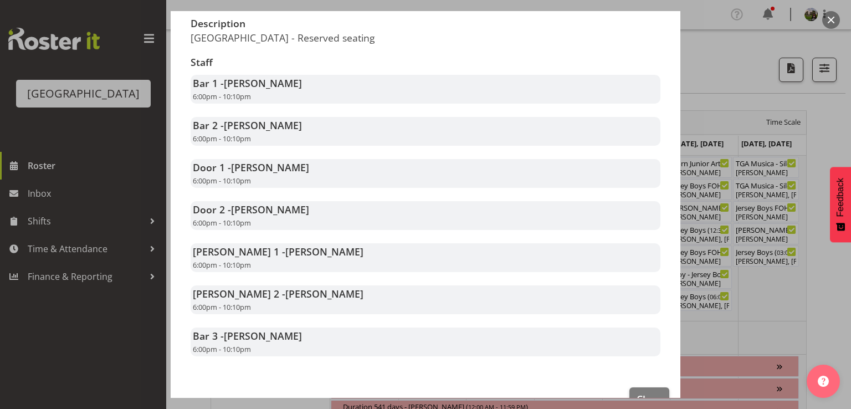
scroll to position [221, 0]
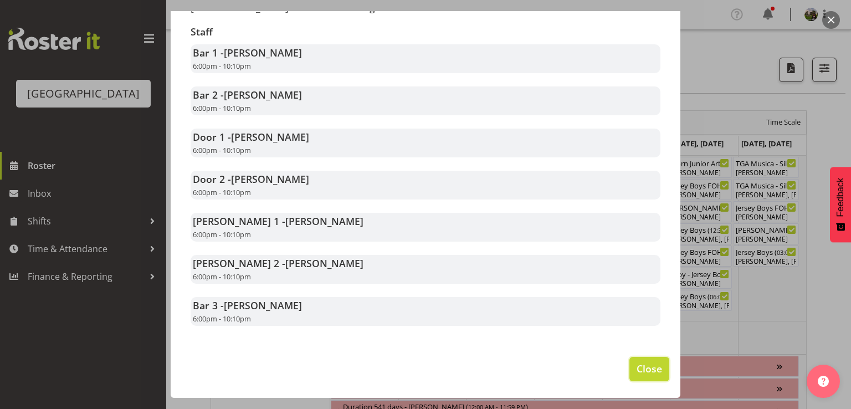
click at [638, 359] on button "Close" at bounding box center [649, 369] width 40 height 24
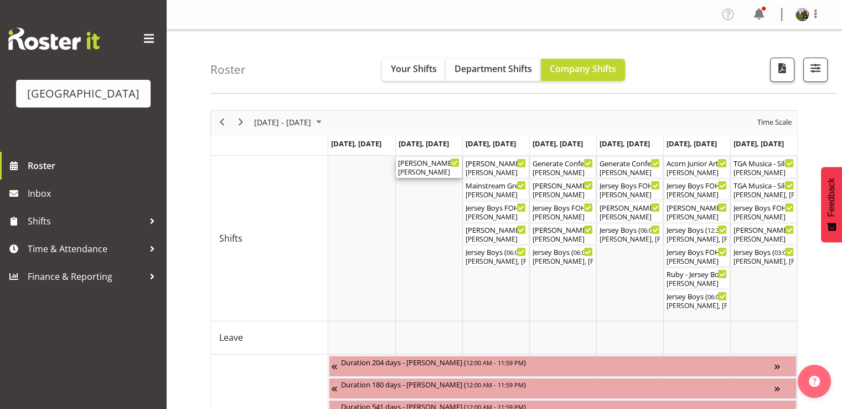
click at [430, 170] on div "[PERSON_NAME]" at bounding box center [428, 172] width 61 height 10
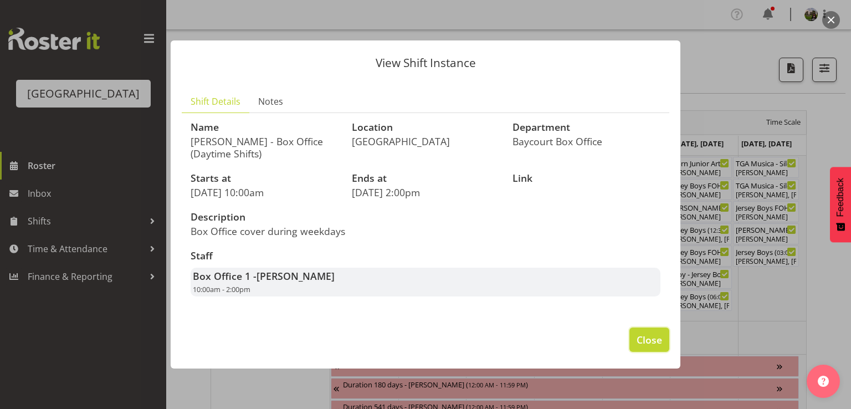
click at [636, 338] on span "Close" at bounding box center [648, 339] width 25 height 14
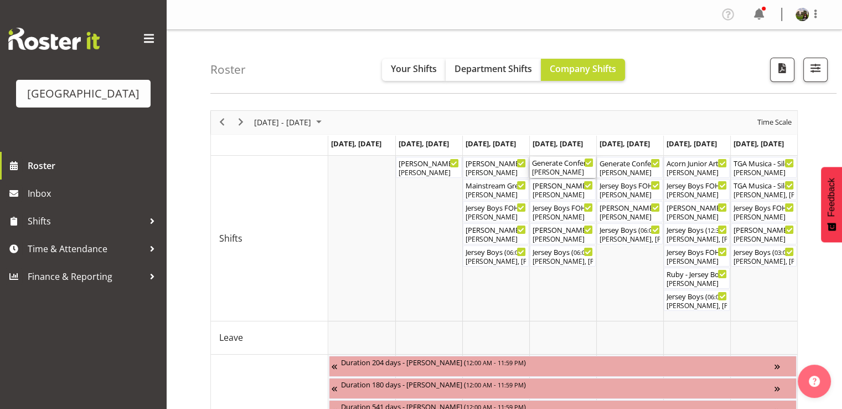
click at [562, 168] on div "[PERSON_NAME]" at bounding box center [562, 172] width 61 height 10
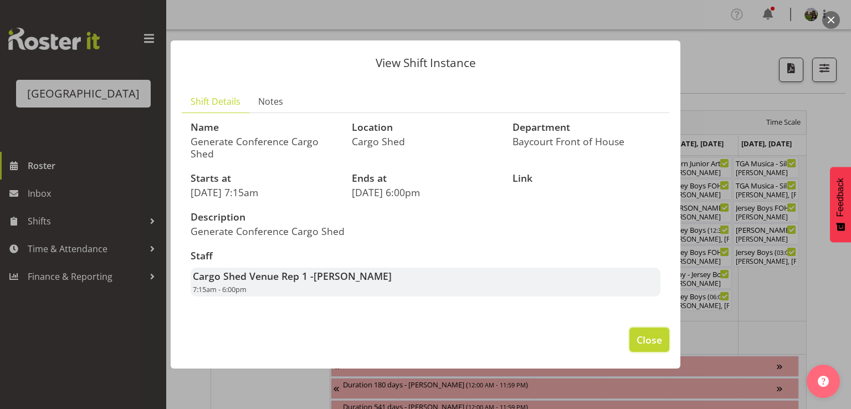
click at [644, 337] on span "Close" at bounding box center [648, 339] width 25 height 14
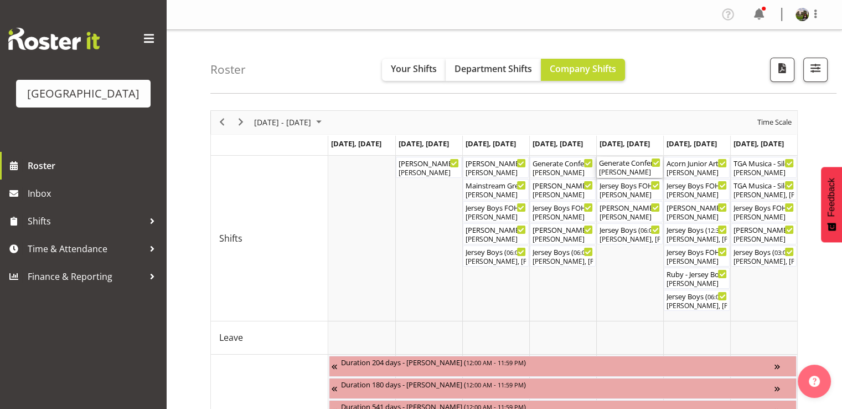
click at [632, 173] on div "[PERSON_NAME]" at bounding box center [629, 172] width 61 height 10
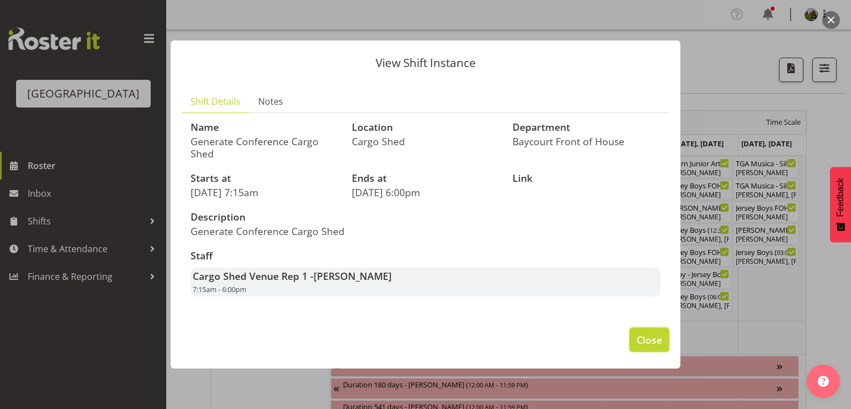
click at [655, 337] on span "Close" at bounding box center [648, 339] width 25 height 14
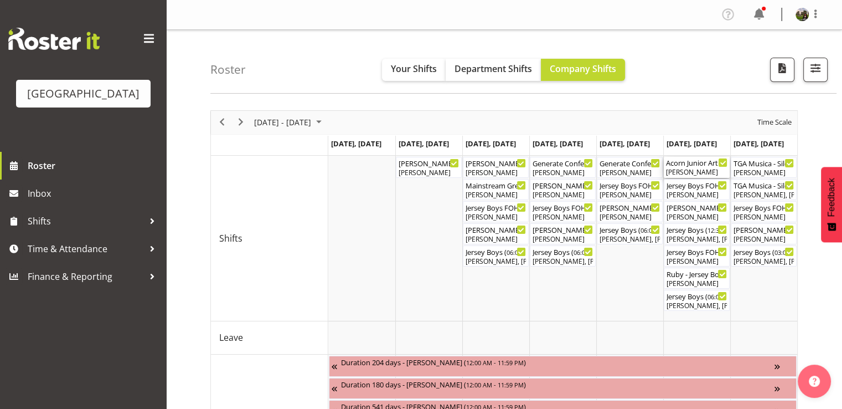
click at [696, 171] on div "[PERSON_NAME]" at bounding box center [696, 172] width 61 height 10
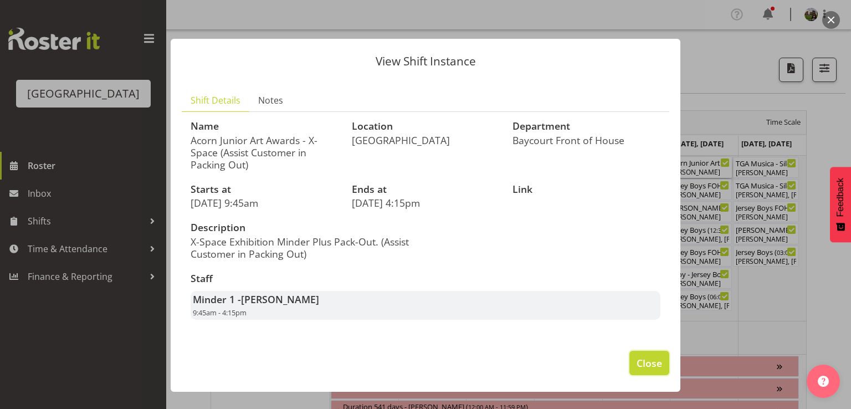
click at [654, 364] on span "Close" at bounding box center [648, 363] width 25 height 14
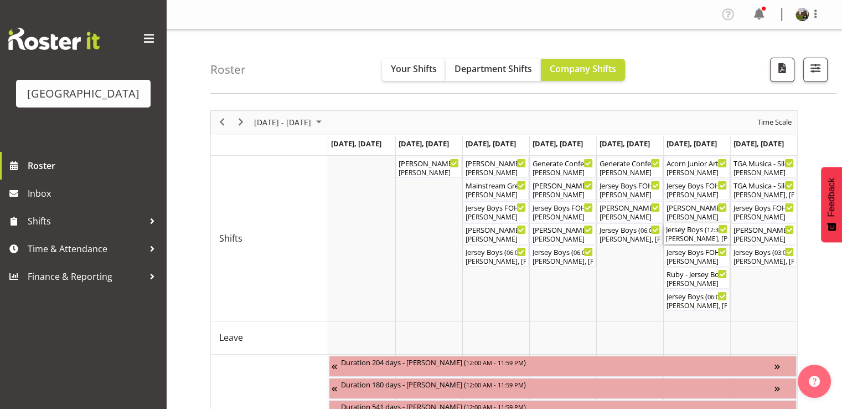
click at [685, 237] on div "Dillyn Shine, Dominique Vogler, Caro Richards, Alex Freeman, Heather Powell, Aa…" at bounding box center [696, 239] width 61 height 10
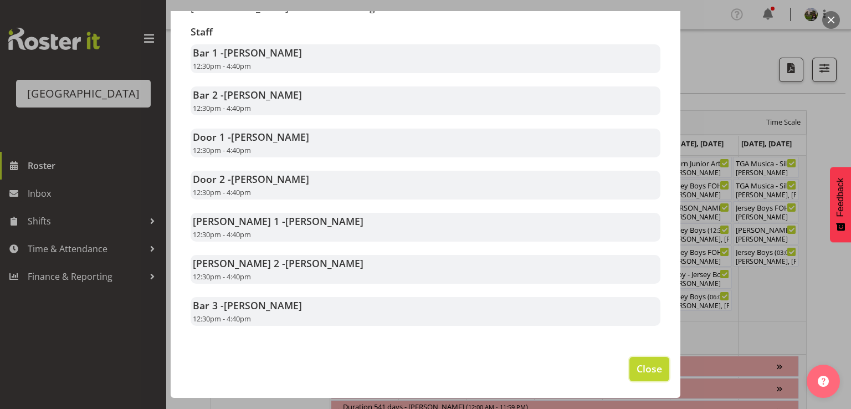
click at [636, 367] on span "Close" at bounding box center [648, 368] width 25 height 14
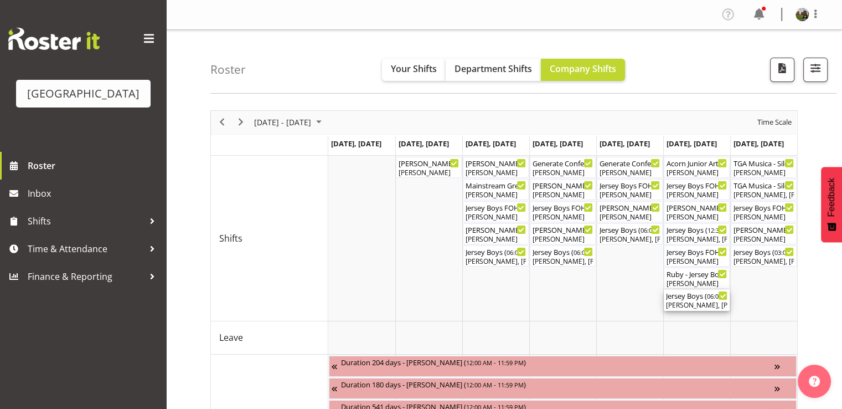
click at [684, 303] on div "Chris Darlington, Michelle Englehardt, Tommy Shorter, Bobby-Lea Awhina Cassidy,…" at bounding box center [696, 305] width 61 height 10
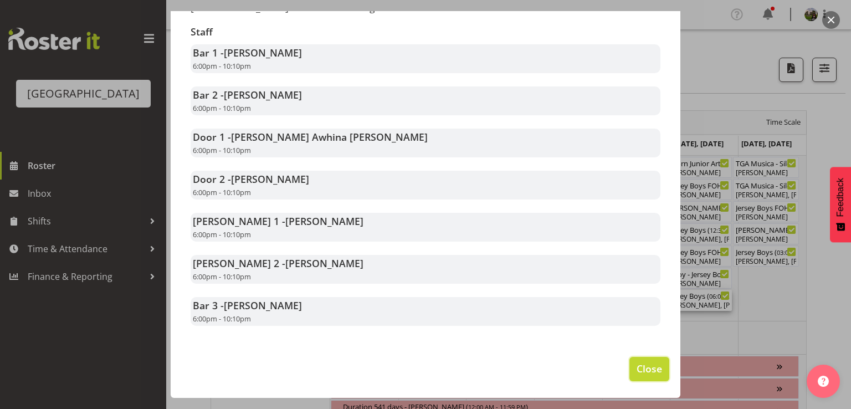
click at [636, 363] on span "Close" at bounding box center [648, 368] width 25 height 14
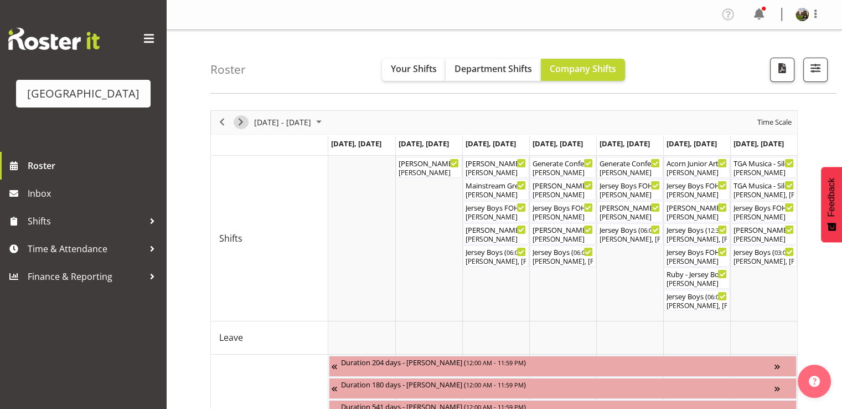
click at [241, 121] on span "Next" at bounding box center [240, 122] width 13 height 14
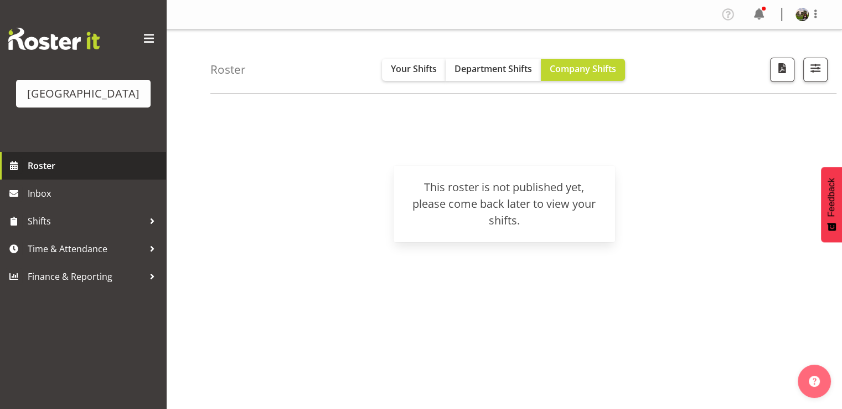
click at [36, 174] on span "Roster" at bounding box center [94, 165] width 133 height 17
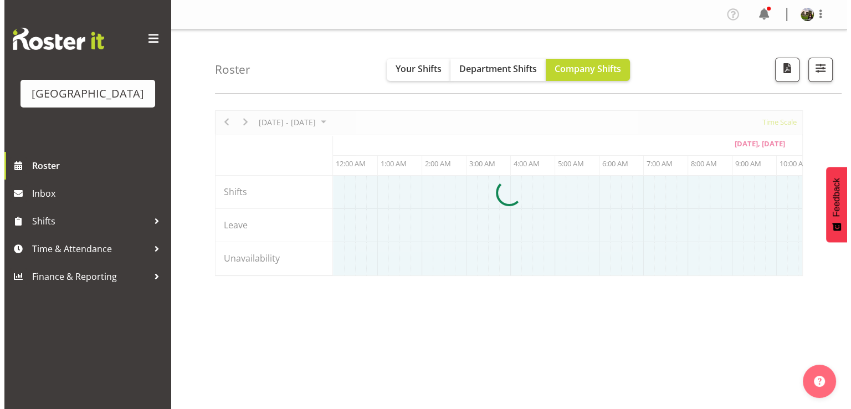
scroll to position [0, 399]
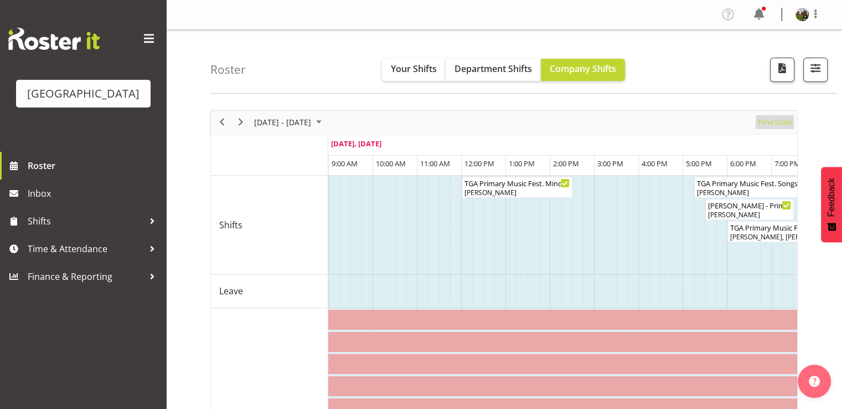
click at [776, 122] on span "Time Scale" at bounding box center [774, 122] width 37 height 14
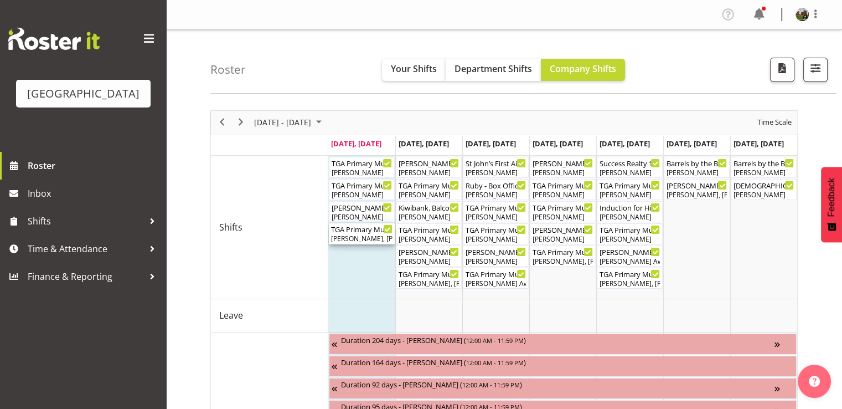
click at [370, 231] on div "TGA Primary Music Fest. Songs from Sunny Days ( 06:00 PM - 09:30 PM )" at bounding box center [361, 228] width 61 height 11
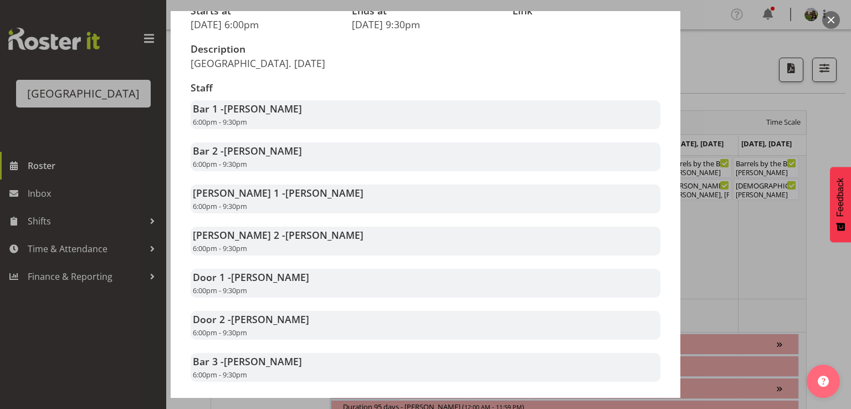
scroll to position [221, 0]
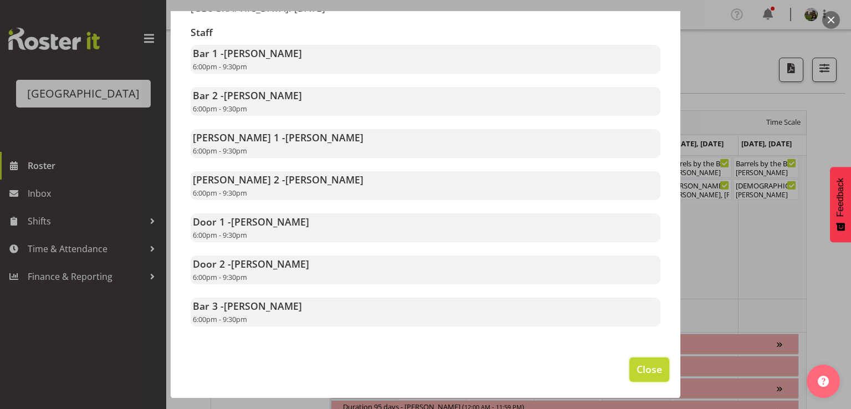
click at [636, 363] on span "Close" at bounding box center [648, 369] width 25 height 14
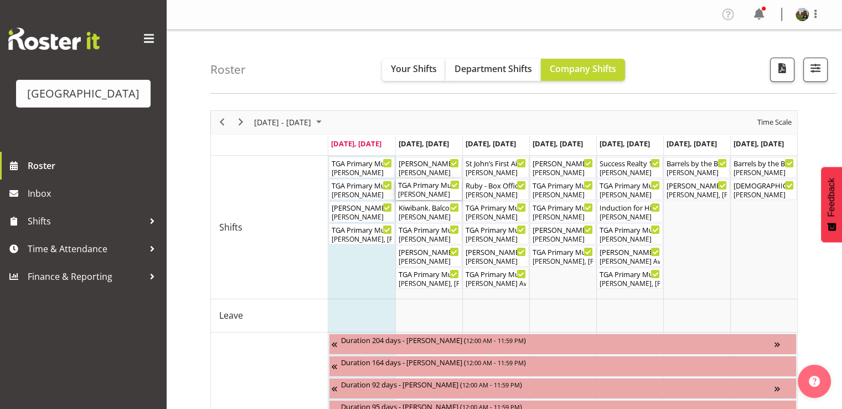
click at [420, 193] on div "[PERSON_NAME]" at bounding box center [428, 194] width 61 height 10
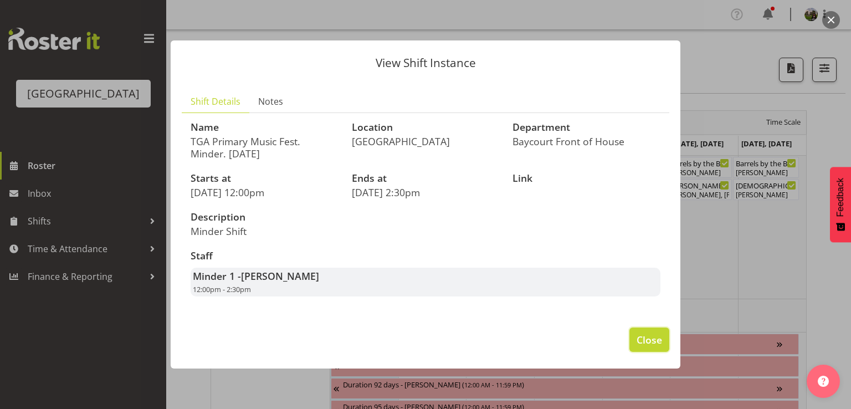
click at [642, 342] on span "Close" at bounding box center [648, 339] width 25 height 14
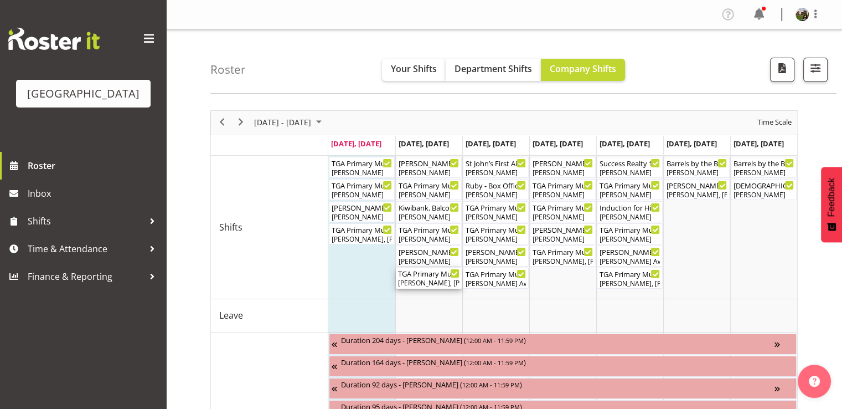
click at [421, 280] on div "[PERSON_NAME], [PERSON_NAME], [PERSON_NAME], [PERSON_NAME], [PERSON_NAME], [PER…" at bounding box center [428, 283] width 61 height 10
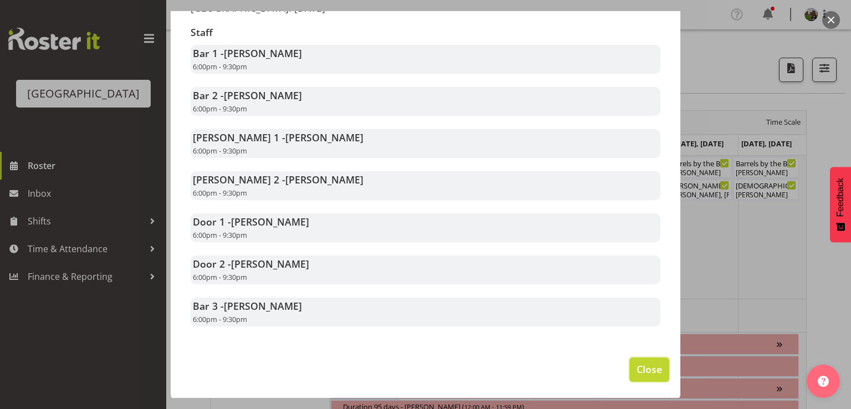
click at [648, 366] on span "Close" at bounding box center [648, 369] width 25 height 14
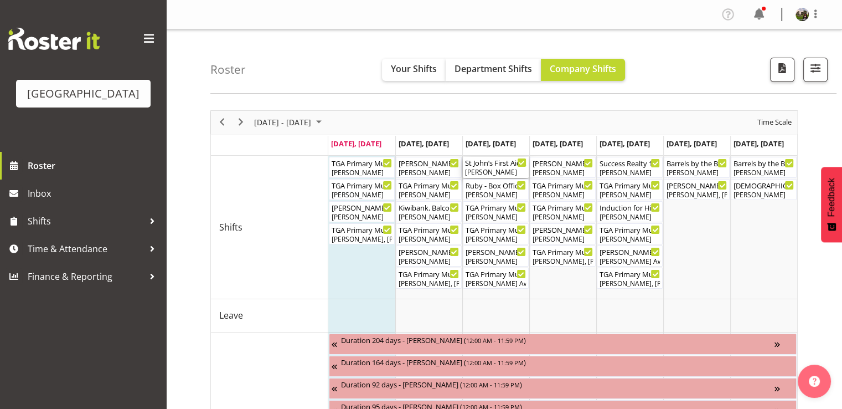
click at [481, 167] on div "St John’s First Aid Course ( 08:30 AM - 04:00 PM ) Chris Darlington" at bounding box center [495, 167] width 61 height 21
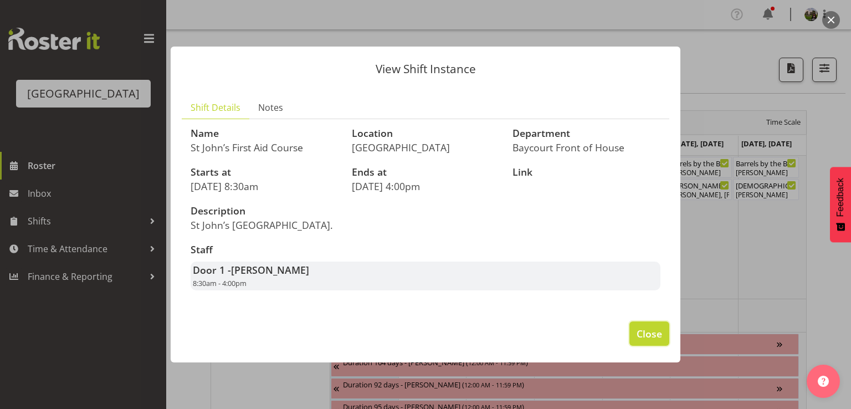
click at [643, 337] on span "Close" at bounding box center [648, 333] width 25 height 14
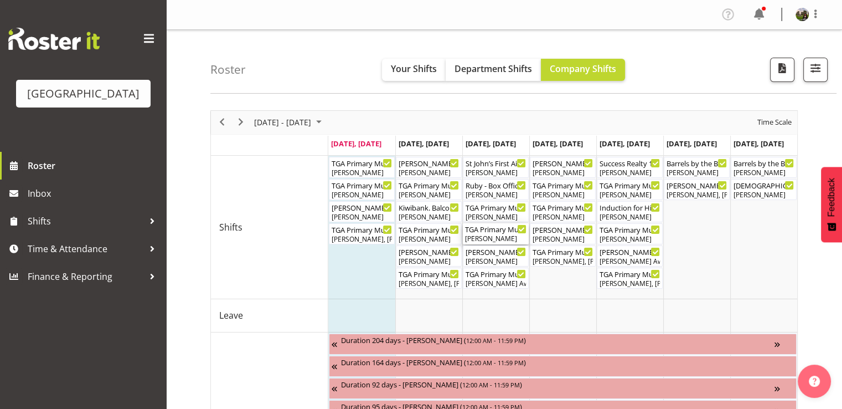
click at [490, 237] on div "[PERSON_NAME]" at bounding box center [495, 239] width 61 height 10
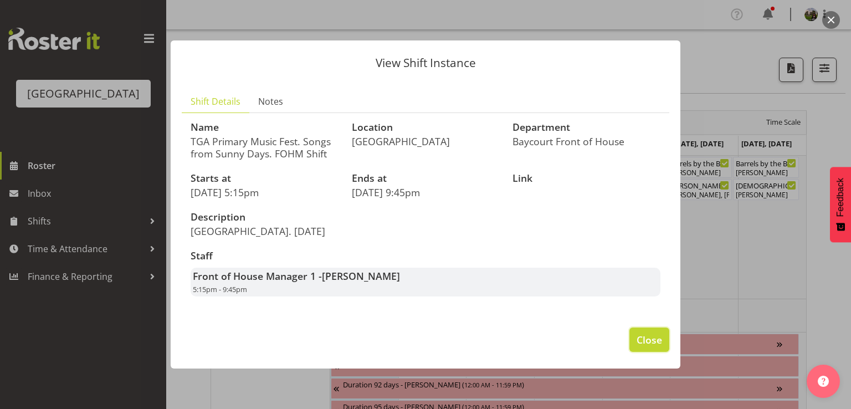
click at [656, 342] on span "Close" at bounding box center [648, 339] width 25 height 14
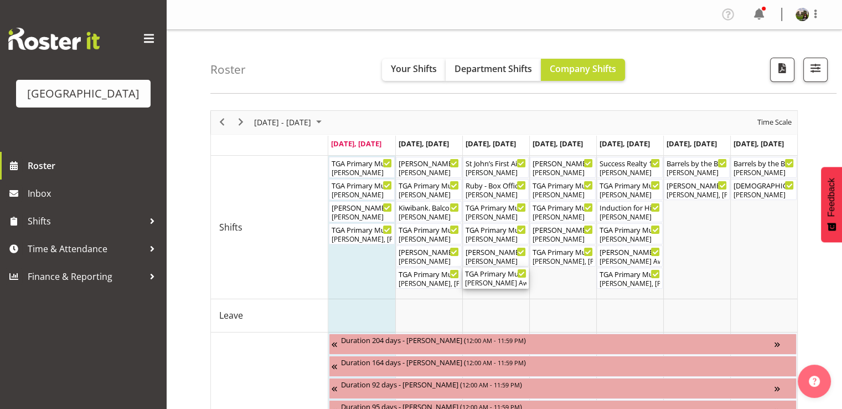
click at [483, 280] on div "[PERSON_NAME] Awhina [PERSON_NAME], [PERSON_NAME], [PERSON_NAME], [PERSON_NAME]…" at bounding box center [495, 283] width 61 height 10
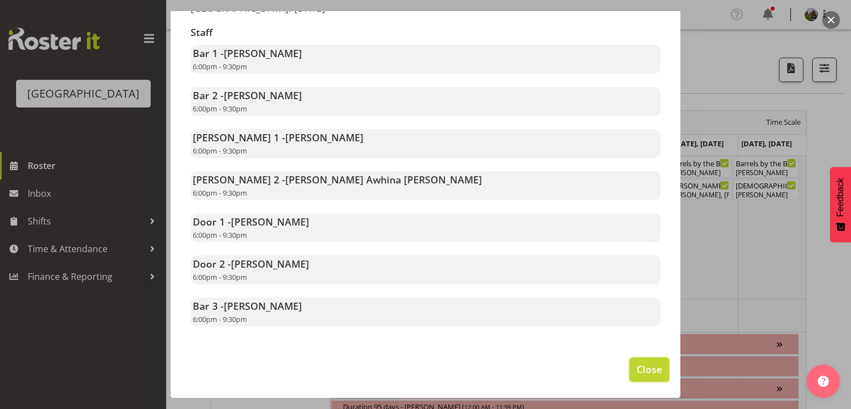
click at [647, 369] on span "Close" at bounding box center [648, 369] width 25 height 14
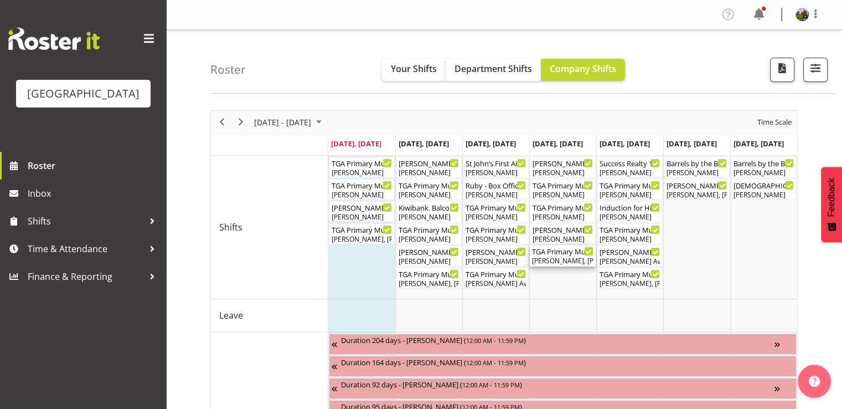
click at [555, 255] on div "TGA Primary Music Fest. Songs from Sunny Days ( 06:00 PM - 09:30 PM ) Chris Dar…" at bounding box center [562, 255] width 61 height 21
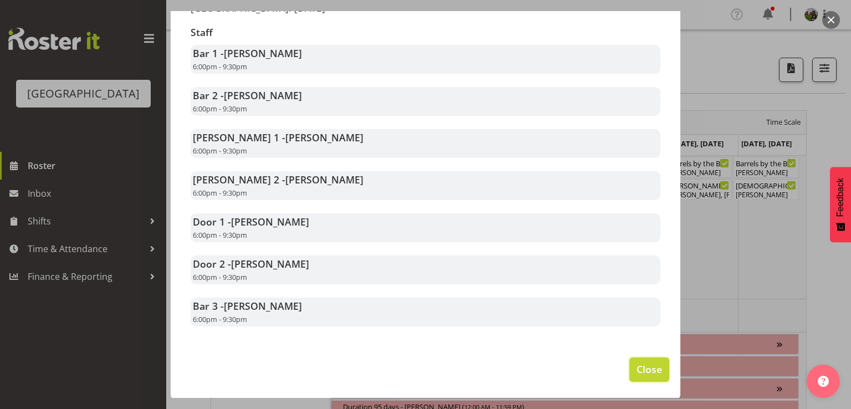
click at [629, 366] on button "Close" at bounding box center [649, 369] width 40 height 24
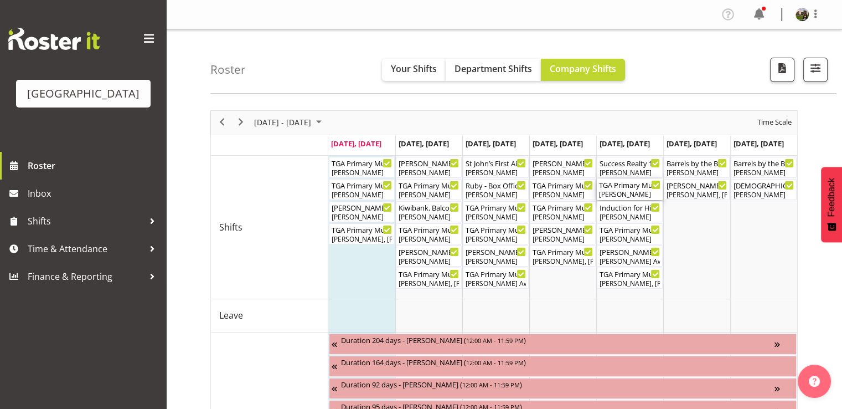
click at [623, 197] on div "[PERSON_NAME]" at bounding box center [629, 194] width 61 height 10
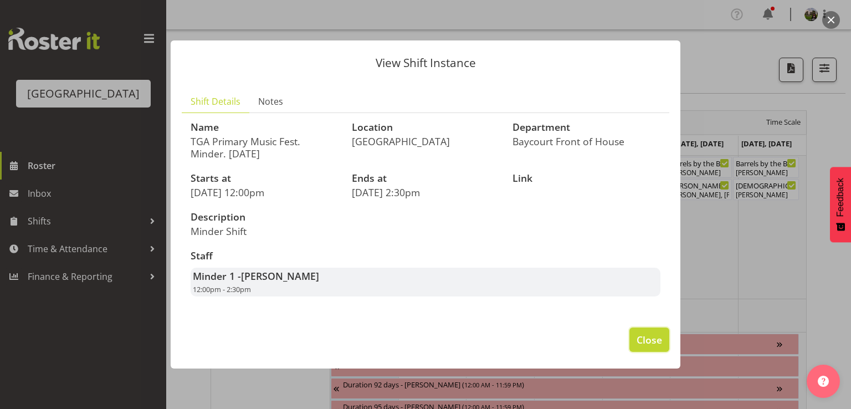
click at [656, 334] on span "Close" at bounding box center [648, 339] width 25 height 14
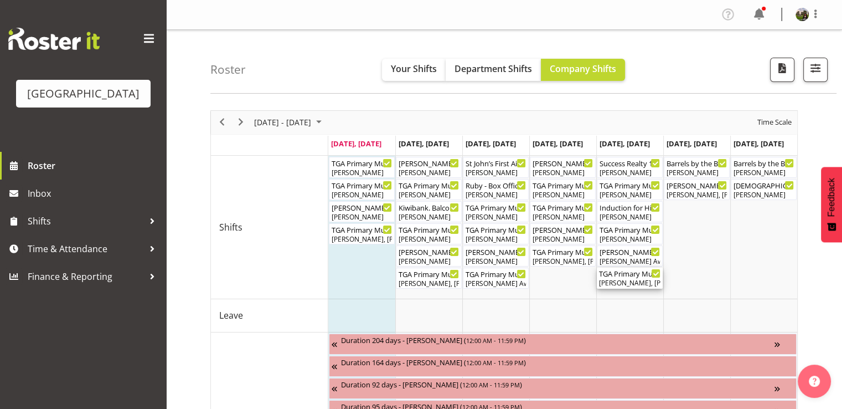
click at [633, 283] on div "[PERSON_NAME], [PERSON_NAME], [PERSON_NAME], [PERSON_NAME], [PERSON_NAME], [PER…" at bounding box center [629, 283] width 61 height 10
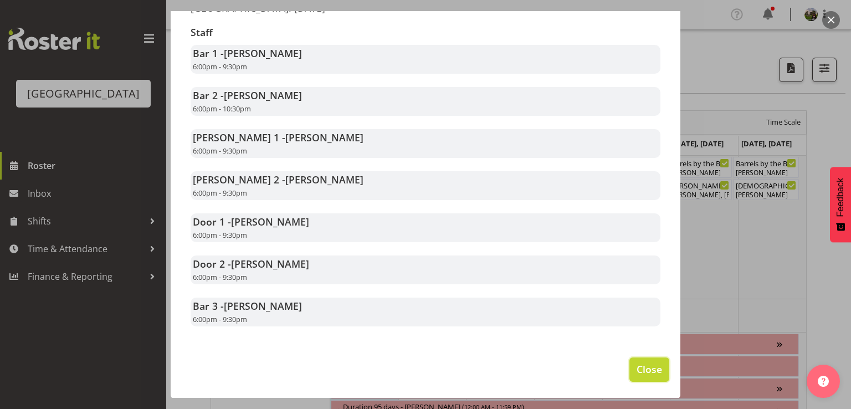
click at [636, 369] on span "Close" at bounding box center [648, 369] width 25 height 14
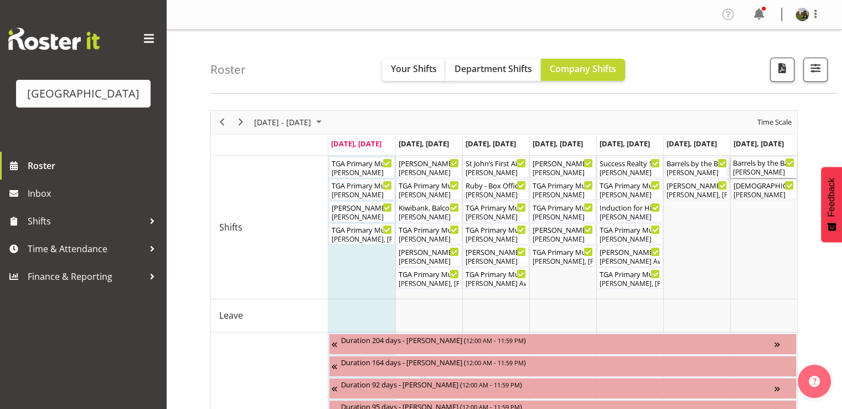
click at [764, 171] on div "[PERSON_NAME]" at bounding box center [763, 172] width 61 height 10
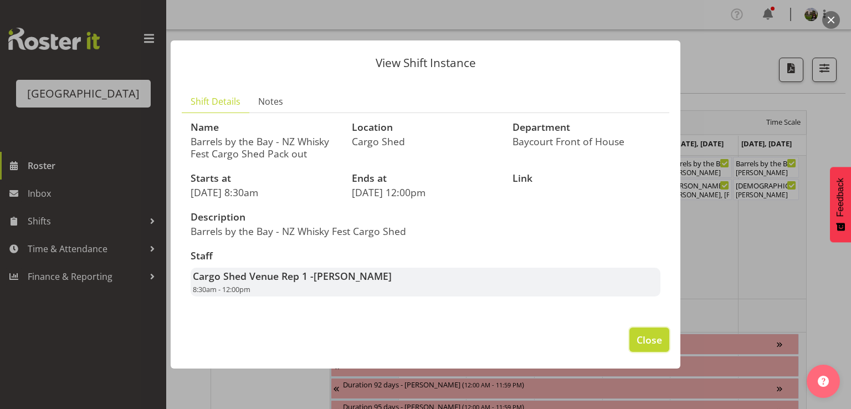
click at [645, 337] on span "Close" at bounding box center [648, 339] width 25 height 14
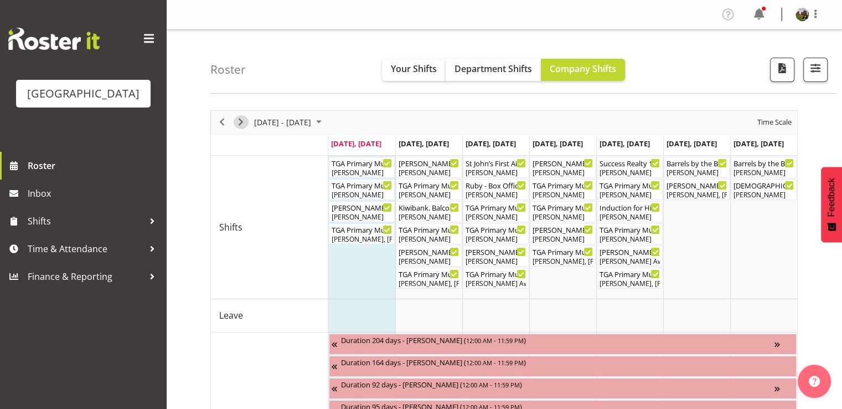
click at [241, 123] on span "Next" at bounding box center [240, 122] width 13 height 14
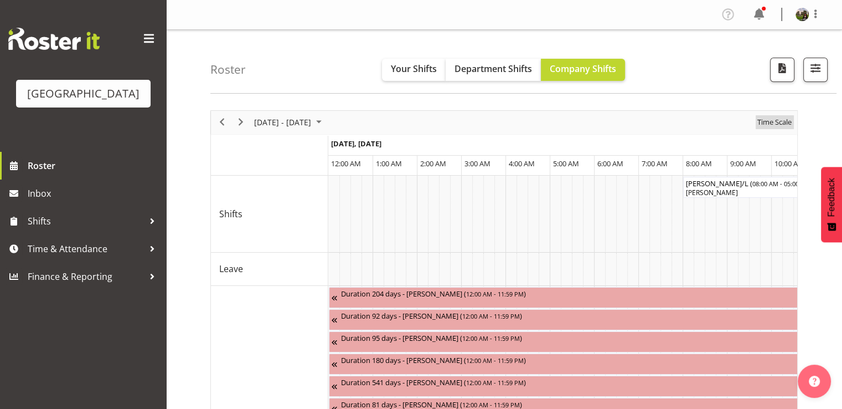
click at [777, 125] on span "Time Scale" at bounding box center [774, 122] width 37 height 14
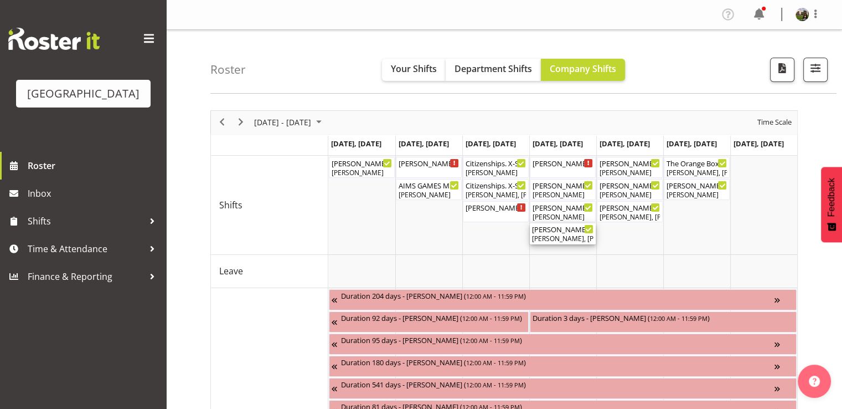
click at [556, 238] on div "Chris Darlington, Aaron Smart, Aiddie Carnihan, Sumner Raos, Hanna Peters, Robi…" at bounding box center [562, 239] width 61 height 10
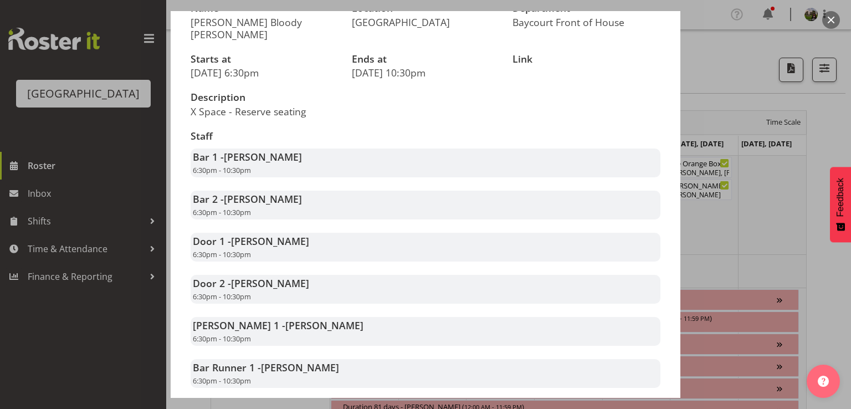
scroll to position [179, 0]
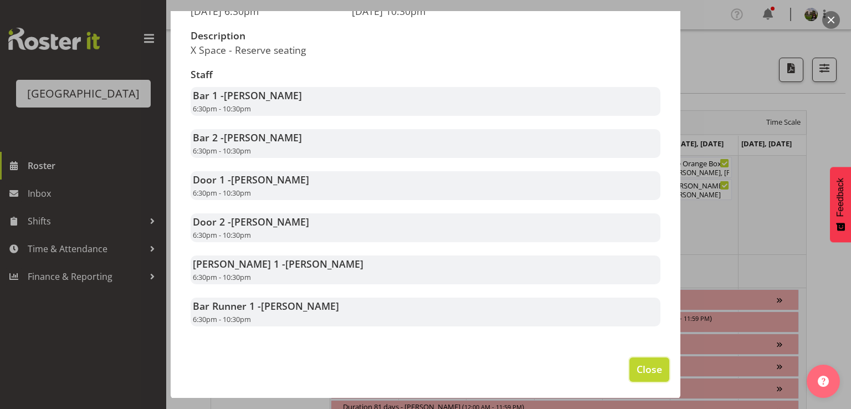
click at [640, 372] on span "Close" at bounding box center [648, 369] width 25 height 14
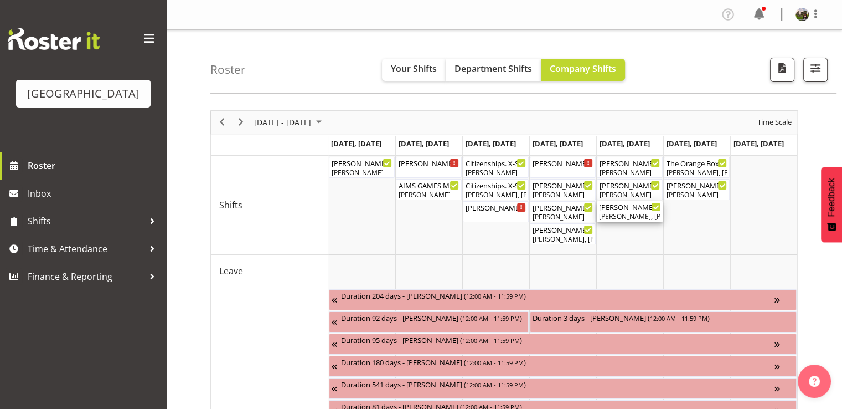
click at [615, 218] on div "Amy Duncanson, Dillyn Shine, Heather Powell, Amanda Clark, Hanna Peters, Kelly …" at bounding box center [629, 217] width 61 height 10
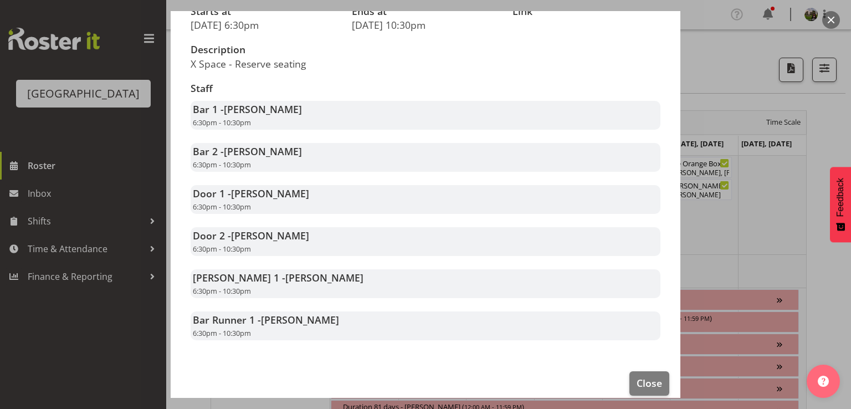
scroll to position [166, 0]
click at [636, 382] on span "Close" at bounding box center [648, 382] width 25 height 14
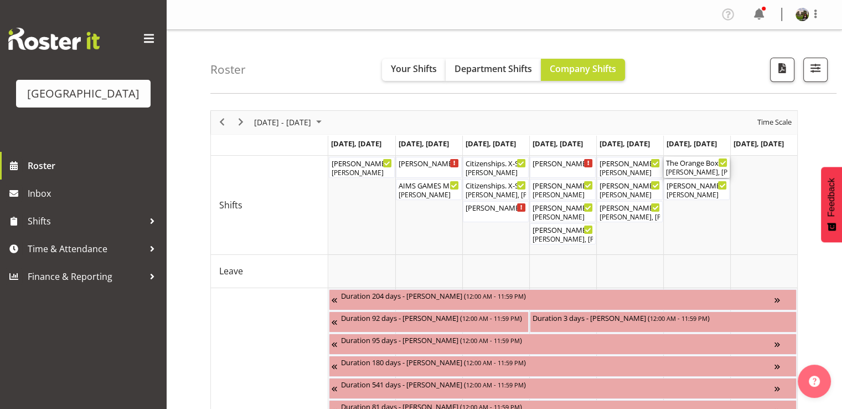
click at [694, 173] on div "Aaron Smart, Chris Darlington" at bounding box center [696, 172] width 61 height 10
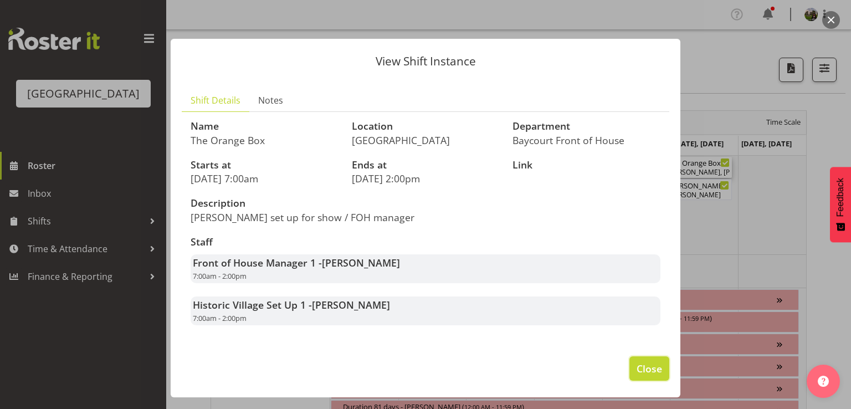
click at [644, 359] on button "Close" at bounding box center [649, 368] width 40 height 24
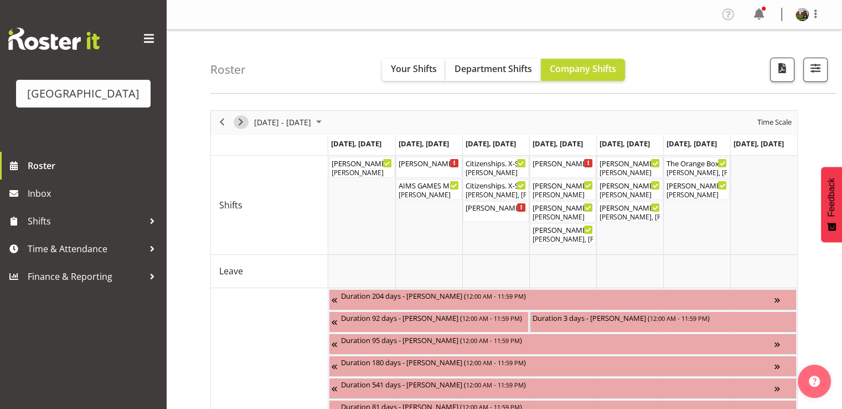
click at [240, 121] on span "Next" at bounding box center [240, 122] width 13 height 14
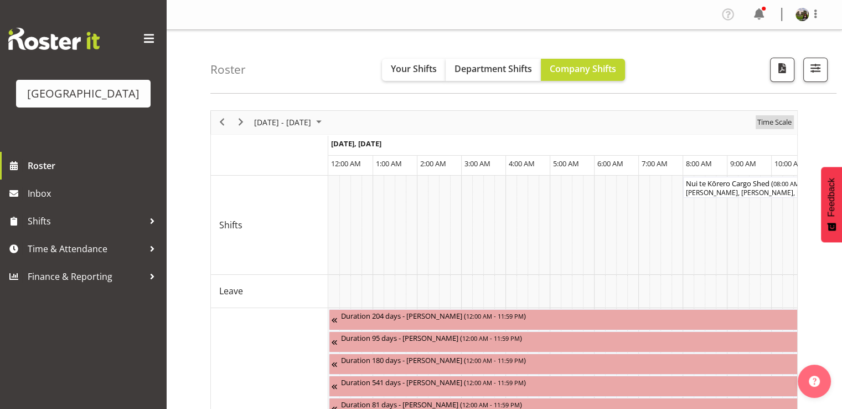
click at [777, 125] on span "Time Scale" at bounding box center [774, 122] width 37 height 14
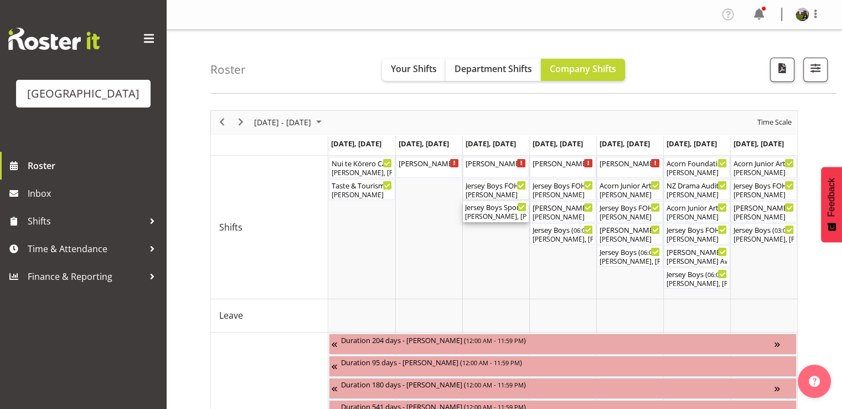
click at [481, 213] on div "Amy Duncanson, Dominique Vogler, Ruby Grace, Alec Were, Aaron Smart" at bounding box center [495, 217] width 61 height 10
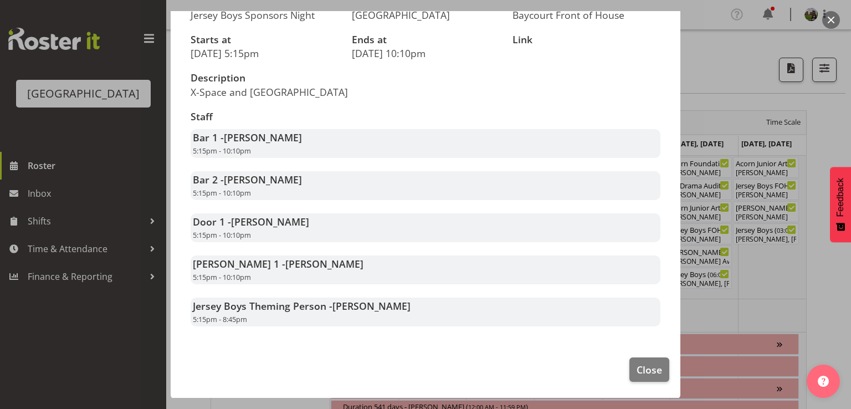
scroll to position [137, 0]
click at [649, 371] on span "Close" at bounding box center [648, 369] width 25 height 14
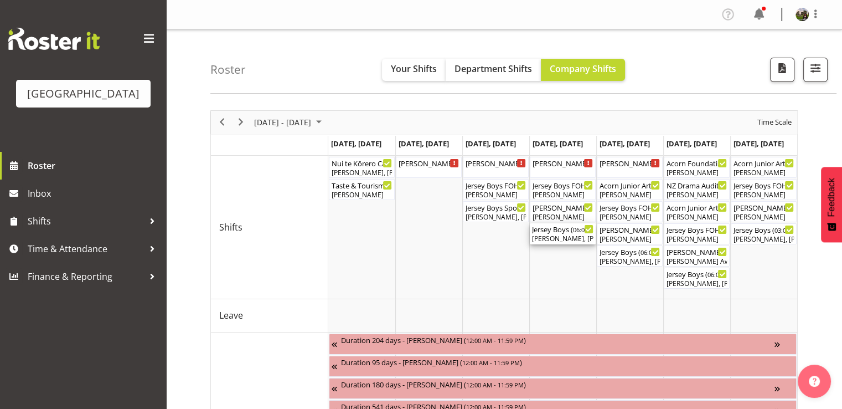
click at [555, 237] on div "Chris Darlington, Emma Johns, Alec Were, Jody Smart, Amanda Clark, Katherine Ma…" at bounding box center [562, 239] width 61 height 10
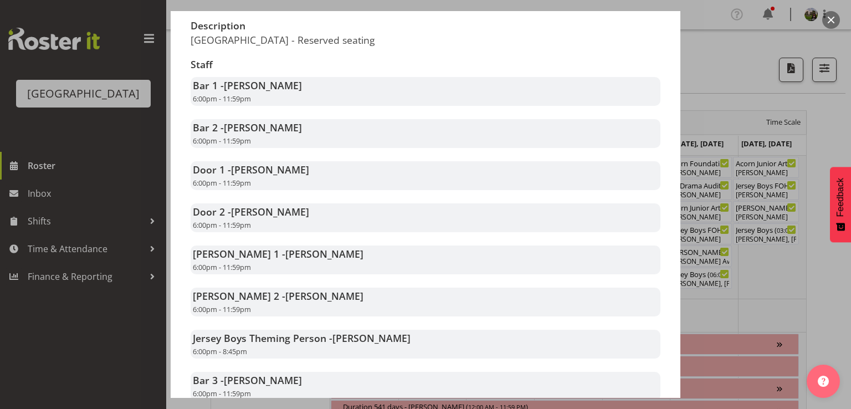
scroll to position [264, 0]
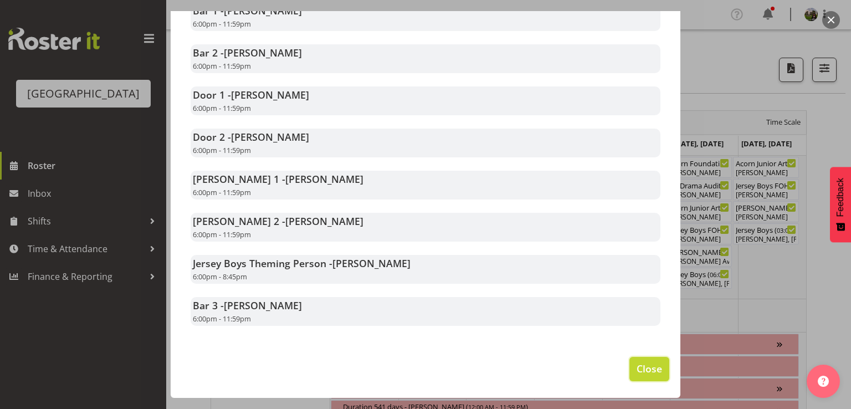
click at [638, 369] on span "Close" at bounding box center [648, 368] width 25 height 14
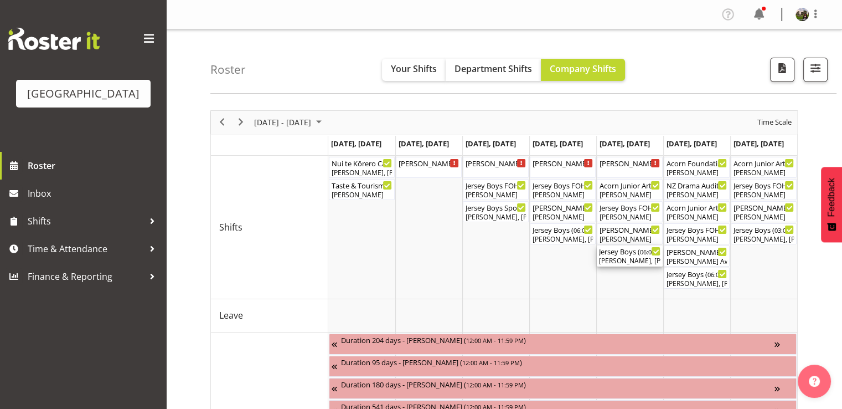
click at [621, 259] on div "Dillyn Shine, Alec Were, Michelle Englehardt, Heather Powell, Jordan Sanft, Chr…" at bounding box center [629, 261] width 61 height 10
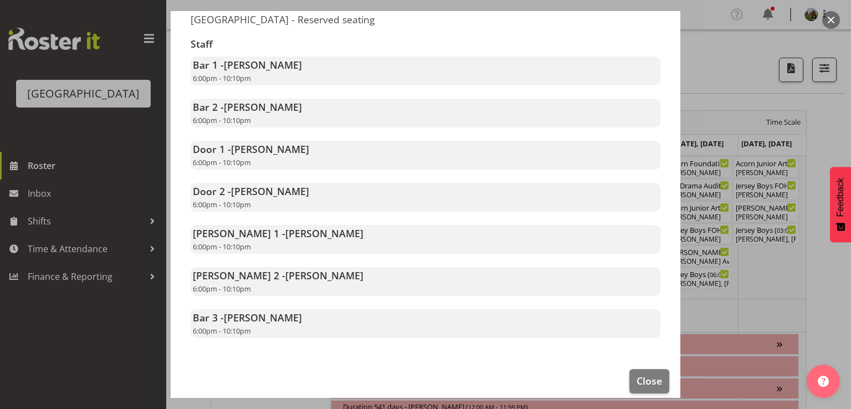
scroll to position [221, 0]
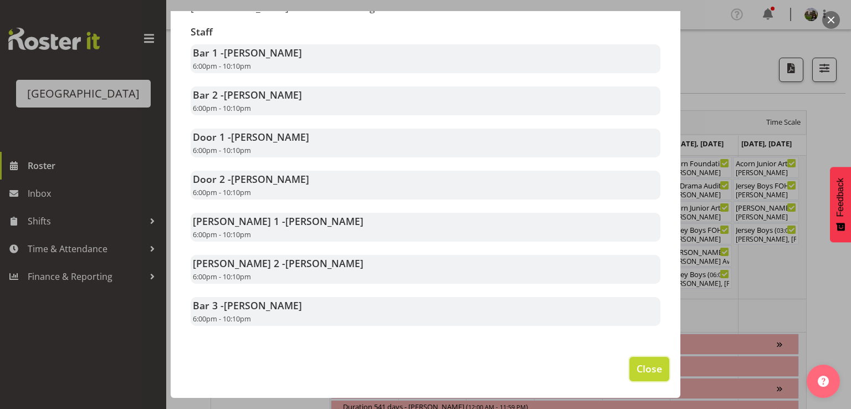
click at [637, 369] on span "Close" at bounding box center [648, 368] width 25 height 14
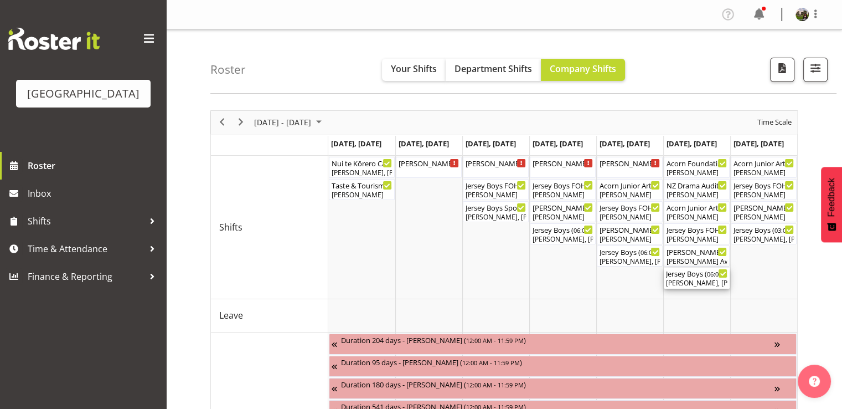
click at [682, 280] on div "Kelly Shepherd, Aaron Smart, Michelle Bradbury, Max Allan, Sumner Raos, Tommy S…" at bounding box center [696, 283] width 61 height 10
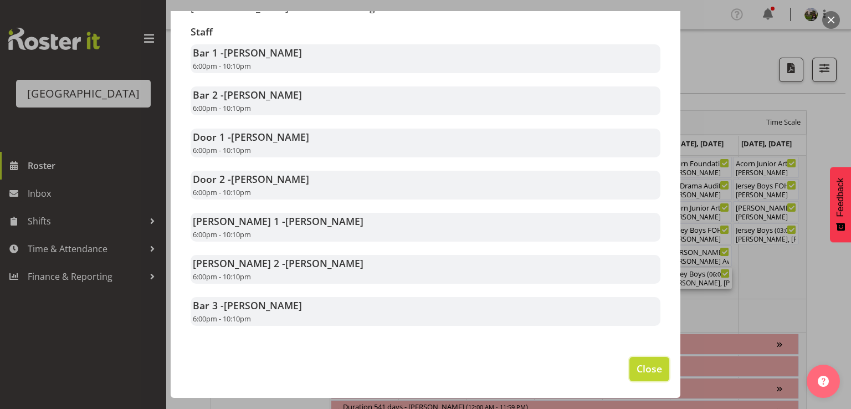
click at [636, 365] on span "Close" at bounding box center [648, 368] width 25 height 14
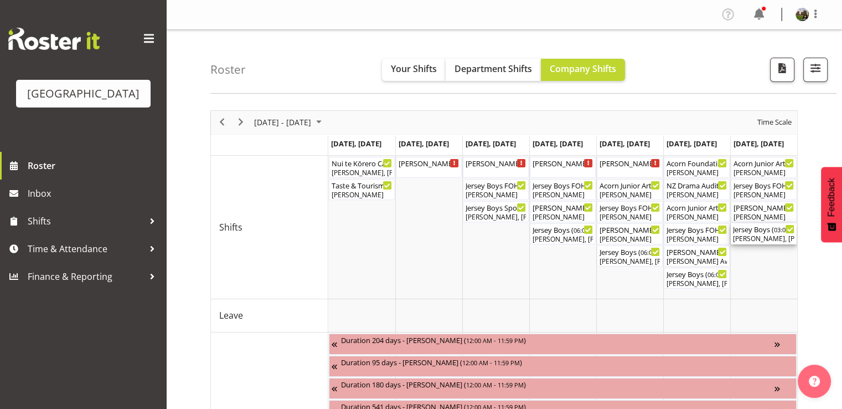
click at [746, 237] on div "Alex Freeman, Chris Darlington, Alec Were, Beana Badenhorst, Skye Colonna, Aidd…" at bounding box center [763, 239] width 61 height 10
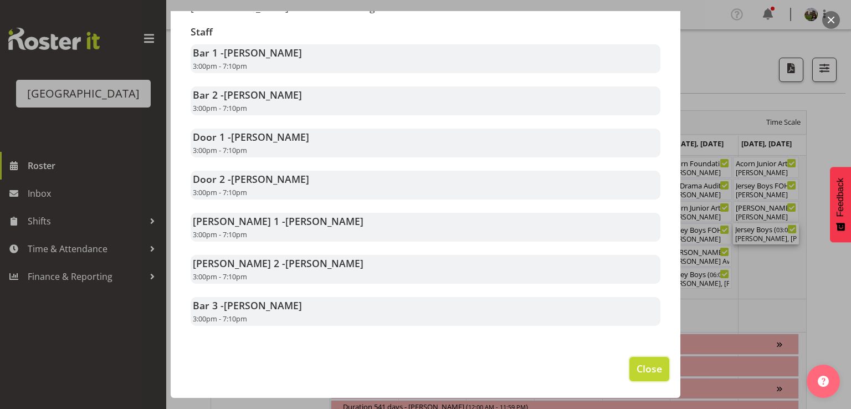
click at [629, 373] on button "Close" at bounding box center [649, 369] width 40 height 24
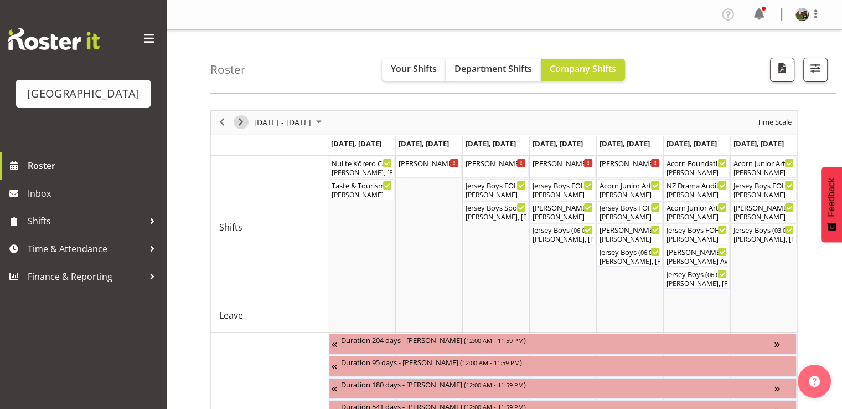
click at [241, 118] on span "Next" at bounding box center [240, 122] width 13 height 14
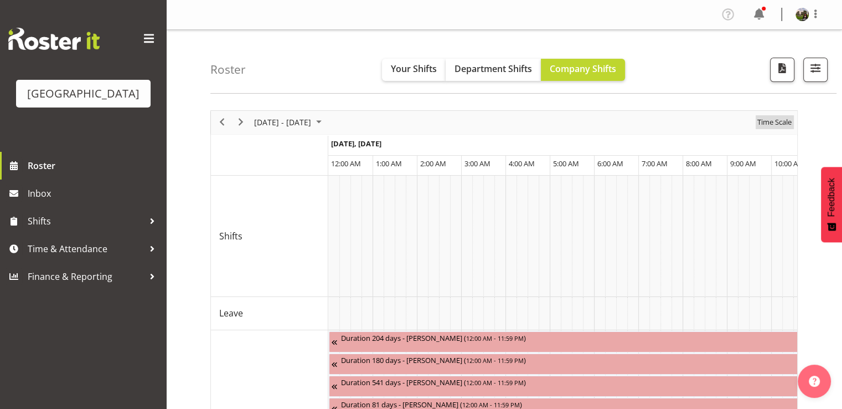
click at [771, 124] on span "Time Scale" at bounding box center [774, 122] width 37 height 14
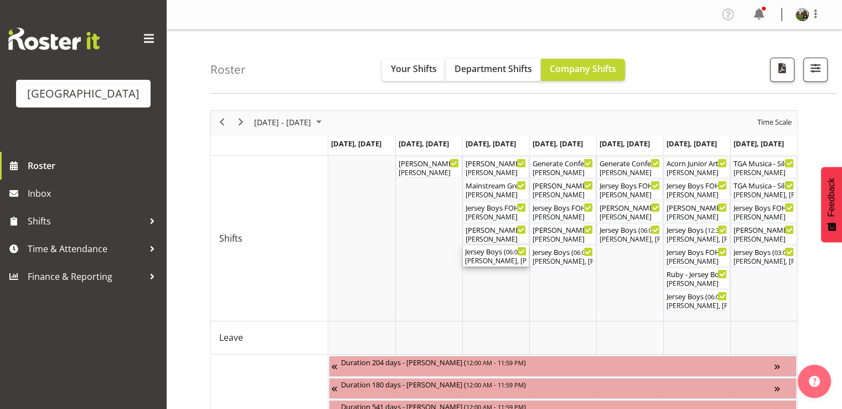
click at [483, 256] on div "Robin Hendriks, Emma Johns, Beana Badenhorst, Michelle Bradbury, Caro Richards,…" at bounding box center [495, 261] width 61 height 10
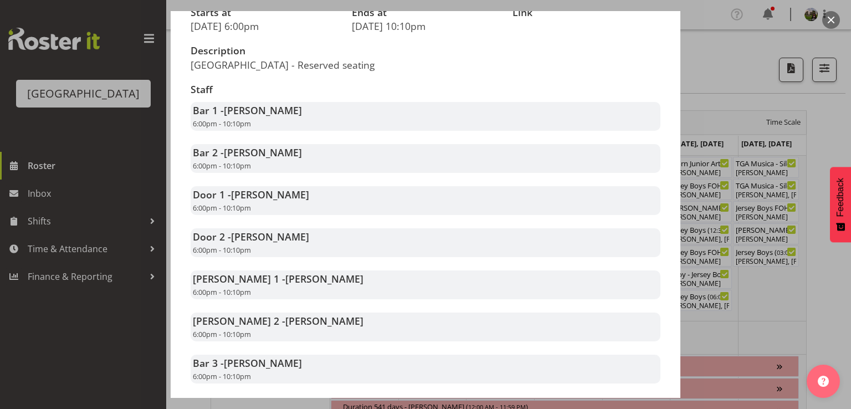
scroll to position [221, 0]
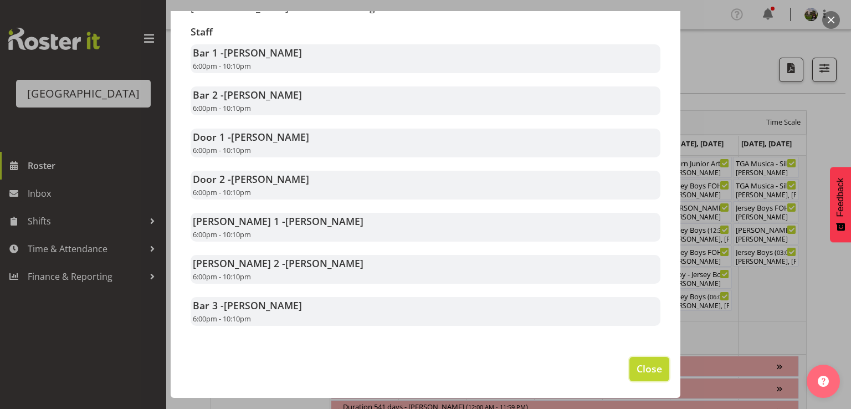
click at [644, 371] on span "Close" at bounding box center [648, 368] width 25 height 14
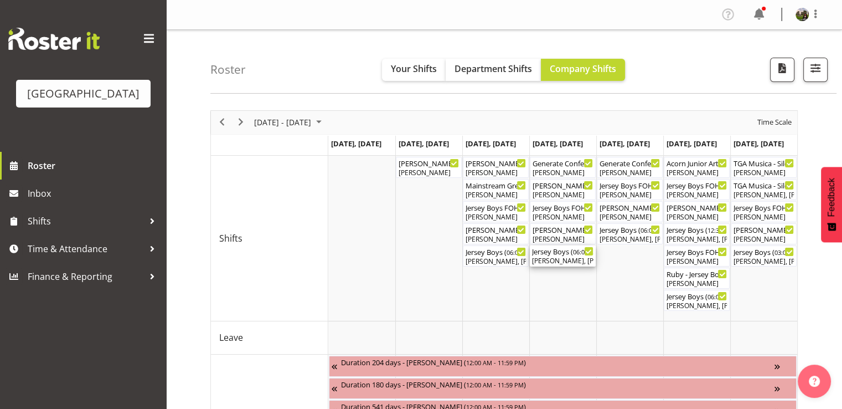
click at [540, 255] on div "Jersey Boys ( 06:00 PM - 10:10 PM )" at bounding box center [562, 250] width 61 height 11
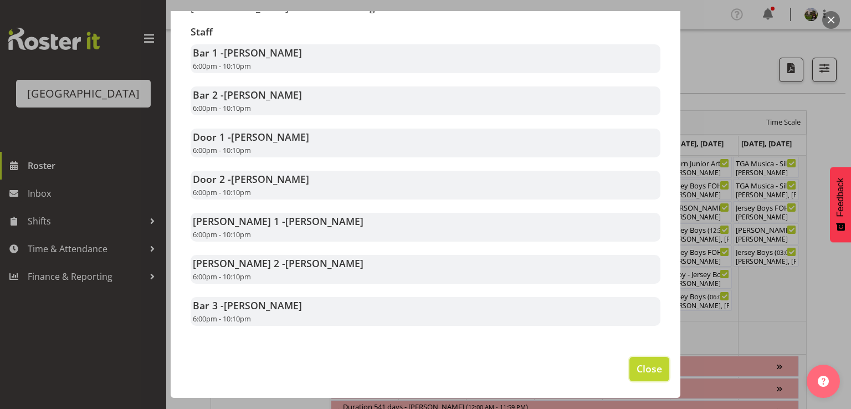
click at [636, 368] on span "Close" at bounding box center [648, 368] width 25 height 14
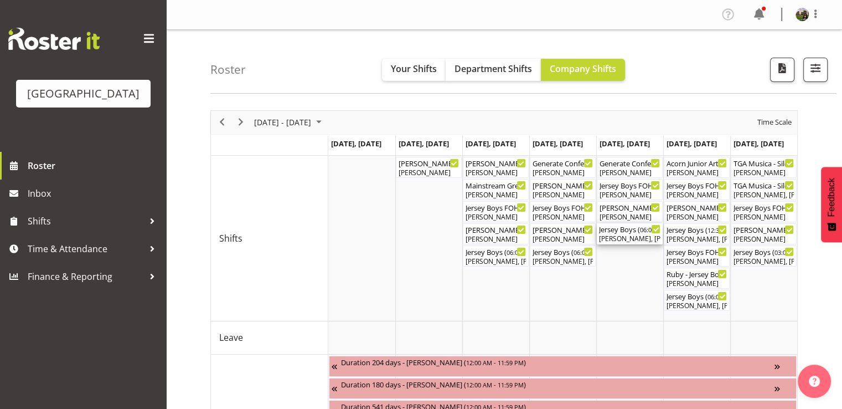
click at [620, 238] on div "Sumner Raos, Jordan Sanft, Amanda Clark, Ruby Grace, Skye Colonna, Emma Johns, …" at bounding box center [629, 239] width 61 height 10
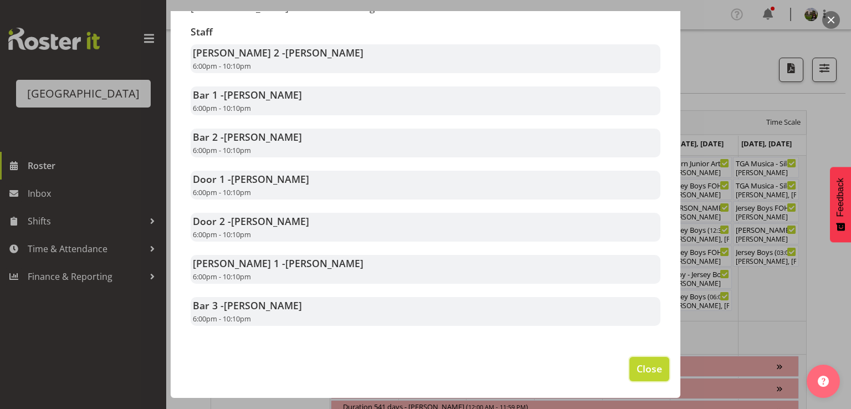
click at [636, 367] on span "Close" at bounding box center [648, 368] width 25 height 14
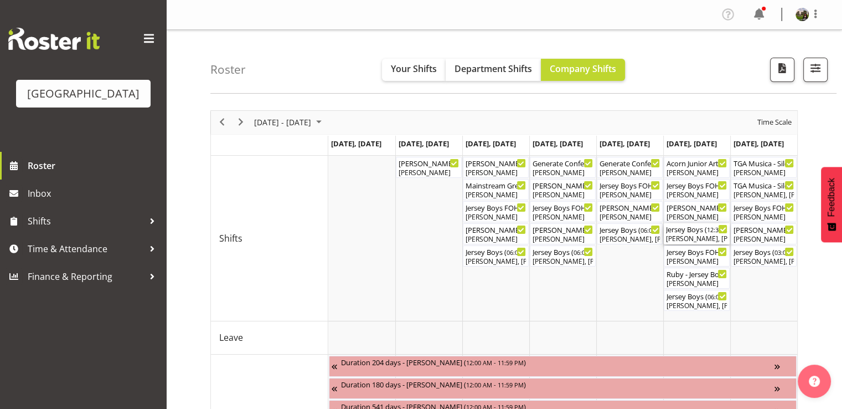
click at [691, 234] on div "Dillyn Shine, Dominique Vogler, Caro Richards, Alex Freeman, Heather Powell, Aa…" at bounding box center [696, 239] width 61 height 10
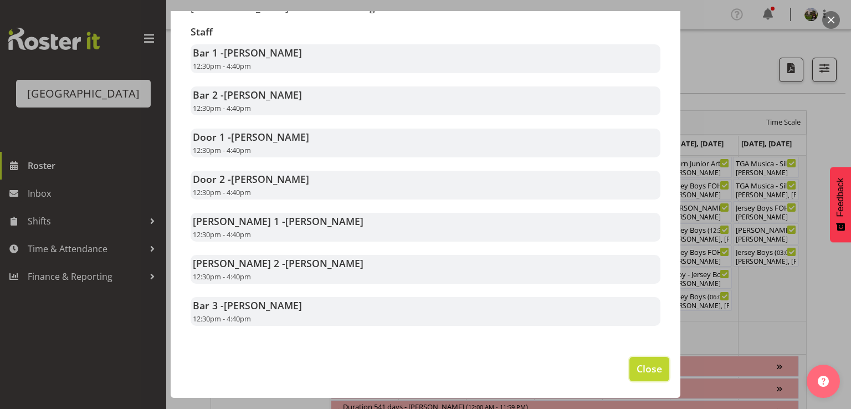
click at [642, 370] on span "Close" at bounding box center [648, 368] width 25 height 14
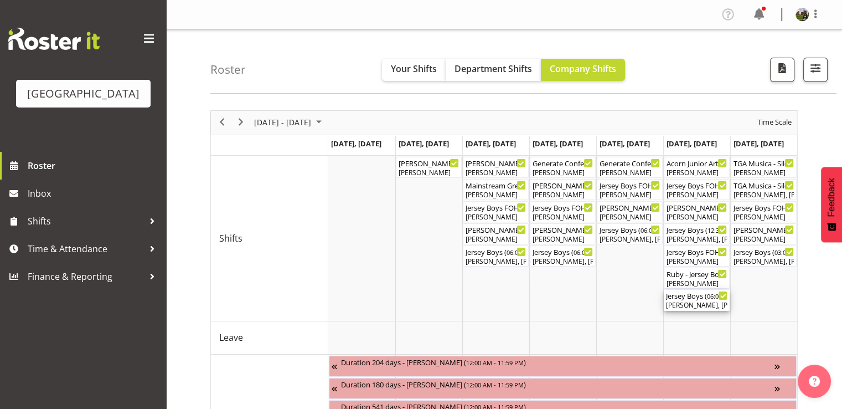
click at [686, 302] on div "Chris Darlington, Michelle Englehardt, Tommy Shorter, Bobby-Lea Awhina Cassidy,…" at bounding box center [696, 305] width 61 height 10
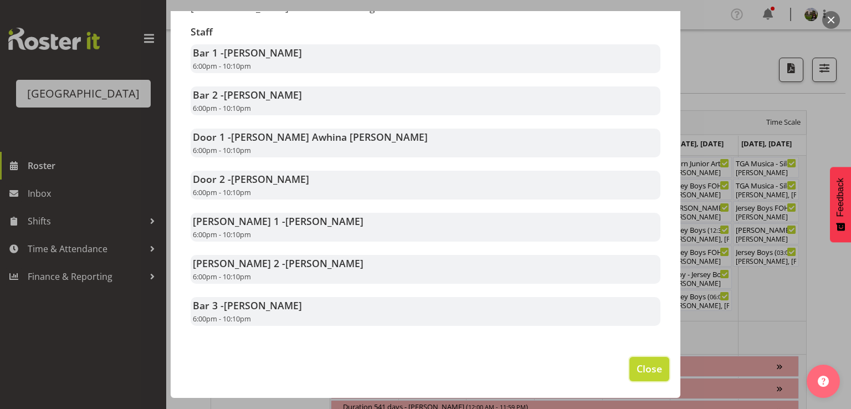
click at [640, 365] on span "Close" at bounding box center [648, 368] width 25 height 14
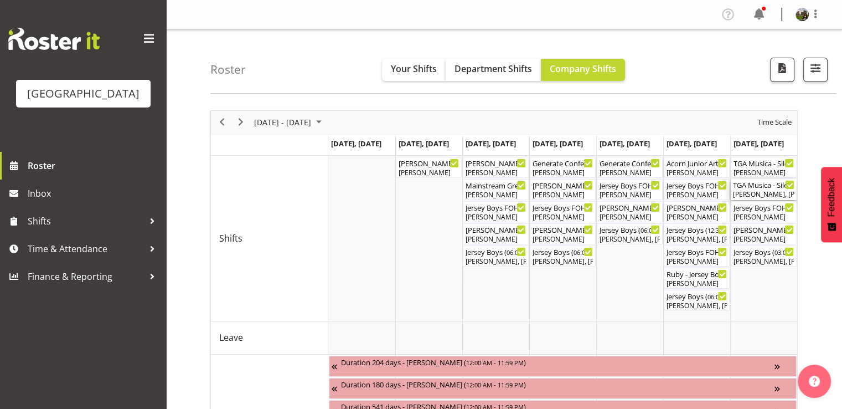
click at [751, 197] on div "Aiddie Carnihan, Chris Darlington, Heather Powell, Emma Johns" at bounding box center [763, 194] width 61 height 10
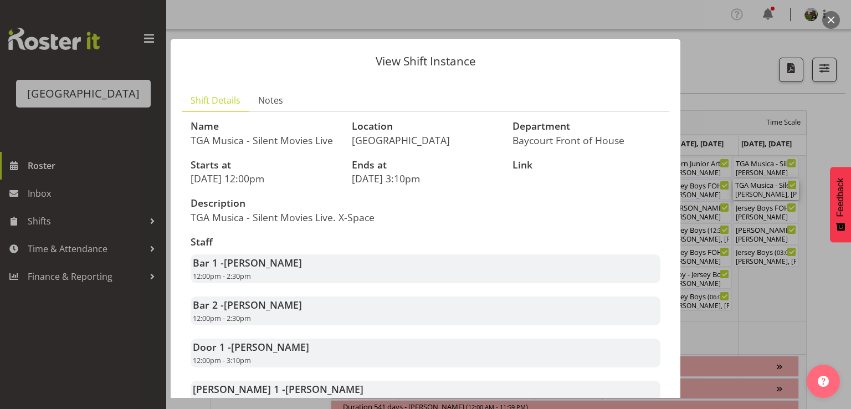
scroll to position [95, 0]
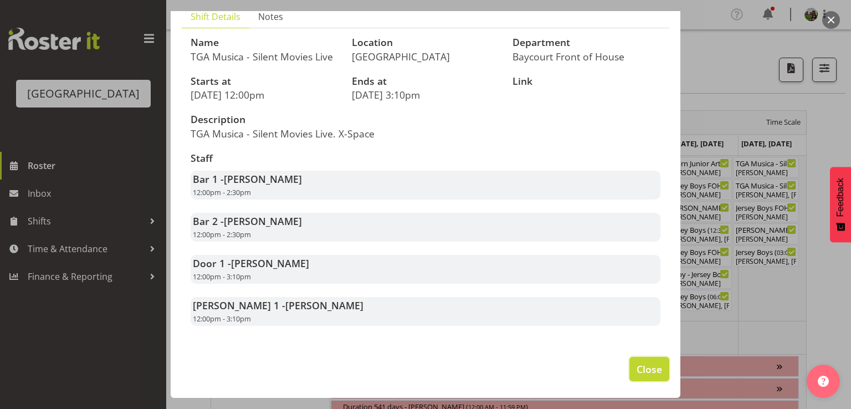
click at [646, 366] on span "Close" at bounding box center [648, 369] width 25 height 14
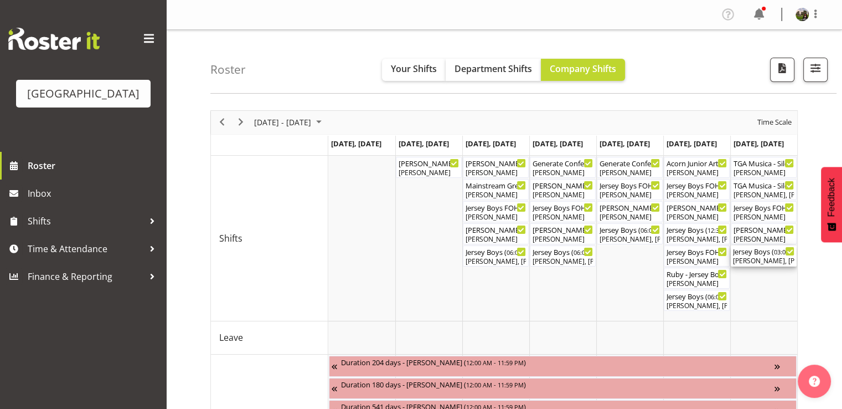
click at [758, 256] on div "Jody Smart, Robin Hendriks, Ruby Grace, Alex Freeman, Ciska Vogelzang, Chris Da…" at bounding box center [763, 261] width 61 height 10
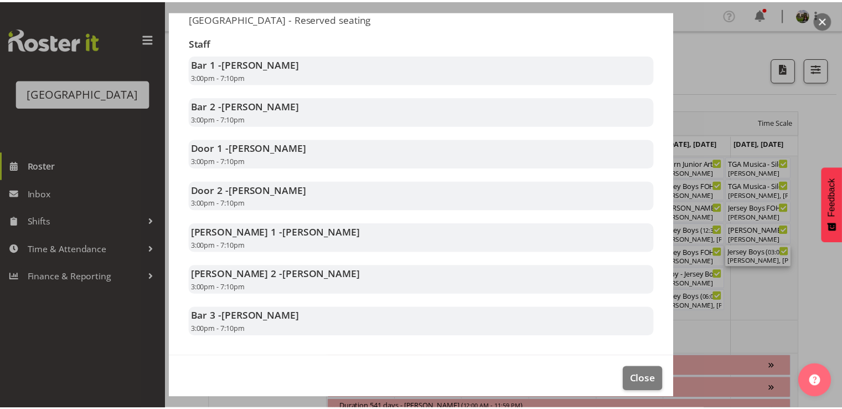
scroll to position [221, 0]
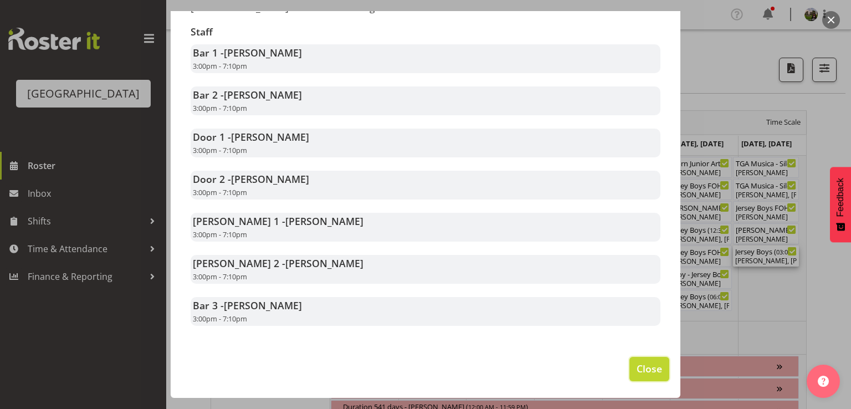
click at [636, 364] on span "Close" at bounding box center [648, 368] width 25 height 14
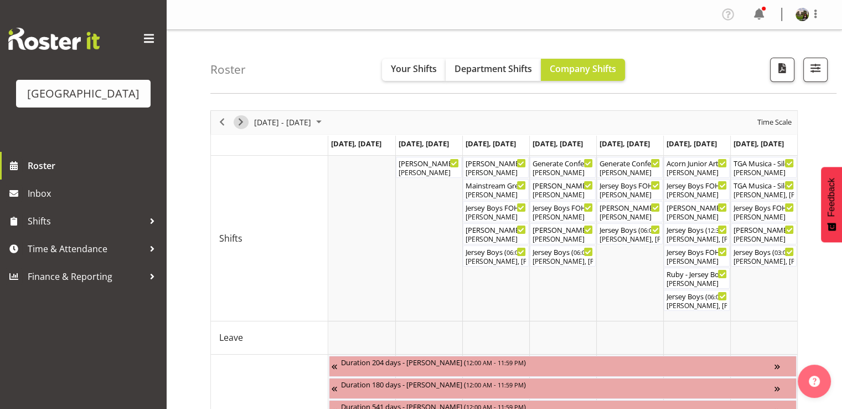
click at [241, 120] on span "Next" at bounding box center [240, 122] width 13 height 14
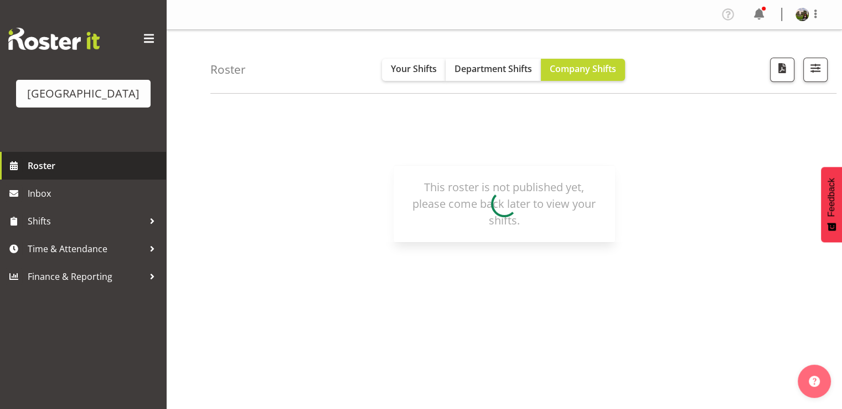
click at [47, 174] on span "Roster" at bounding box center [94, 165] width 133 height 17
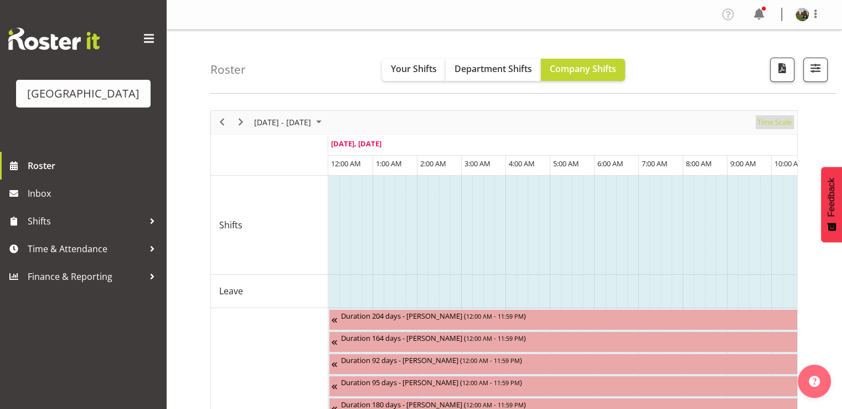
click at [773, 118] on span "Time Scale" at bounding box center [774, 122] width 37 height 14
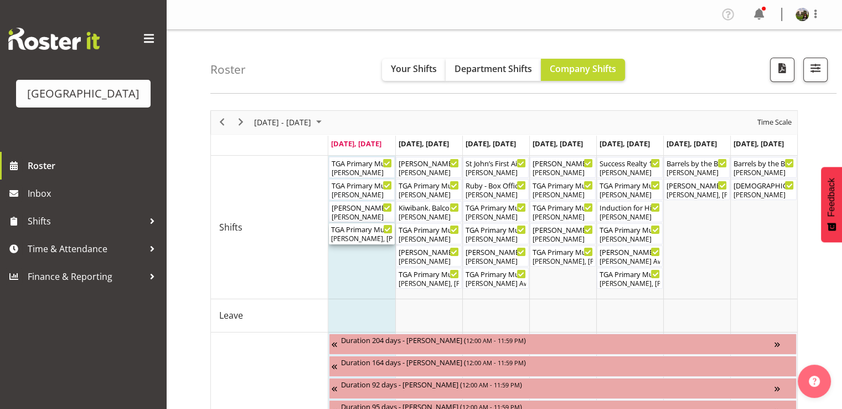
click at [365, 233] on div "TGA Primary Music Fest. Songs from Sunny Days ( 06:00 PM - 09:30 PM ) [PERSON_N…" at bounding box center [361, 233] width 61 height 21
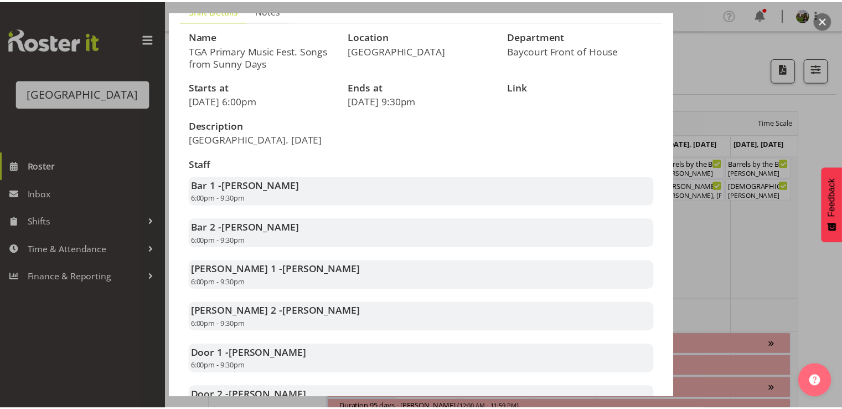
scroll to position [221, 0]
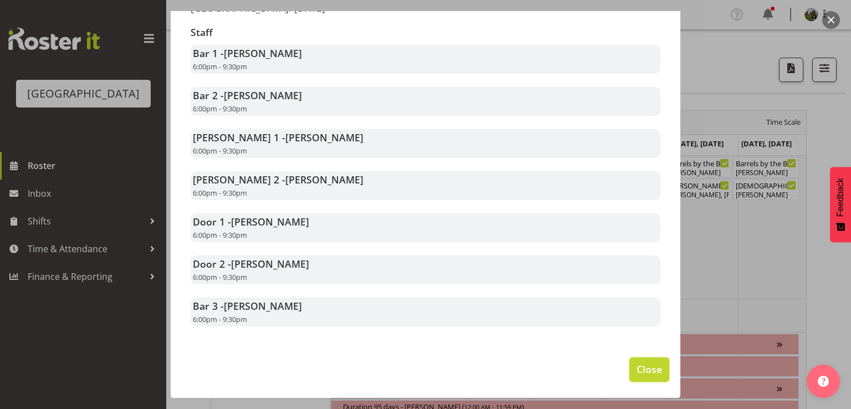
click at [643, 365] on span "Close" at bounding box center [648, 369] width 25 height 14
